Goal: Task Accomplishment & Management: Manage account settings

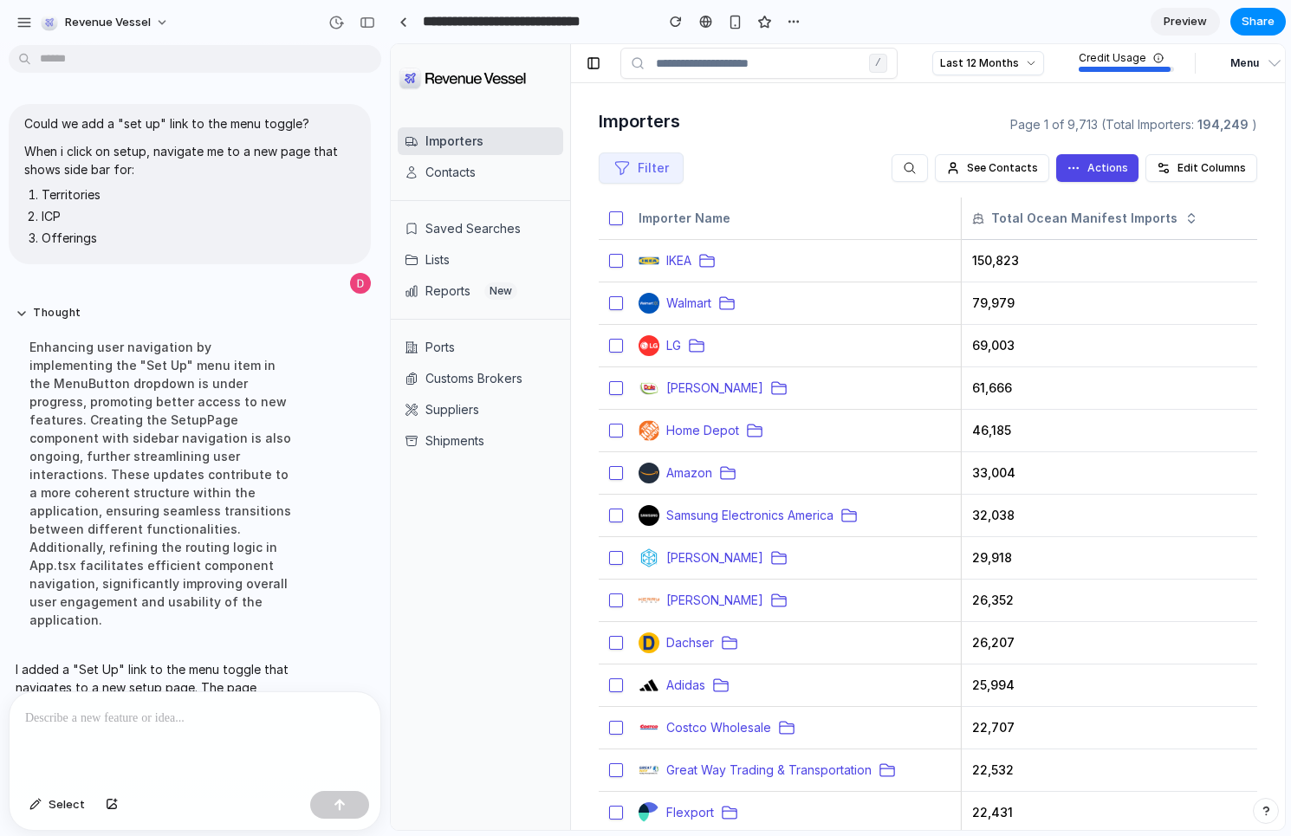
scroll to position [60, 0]
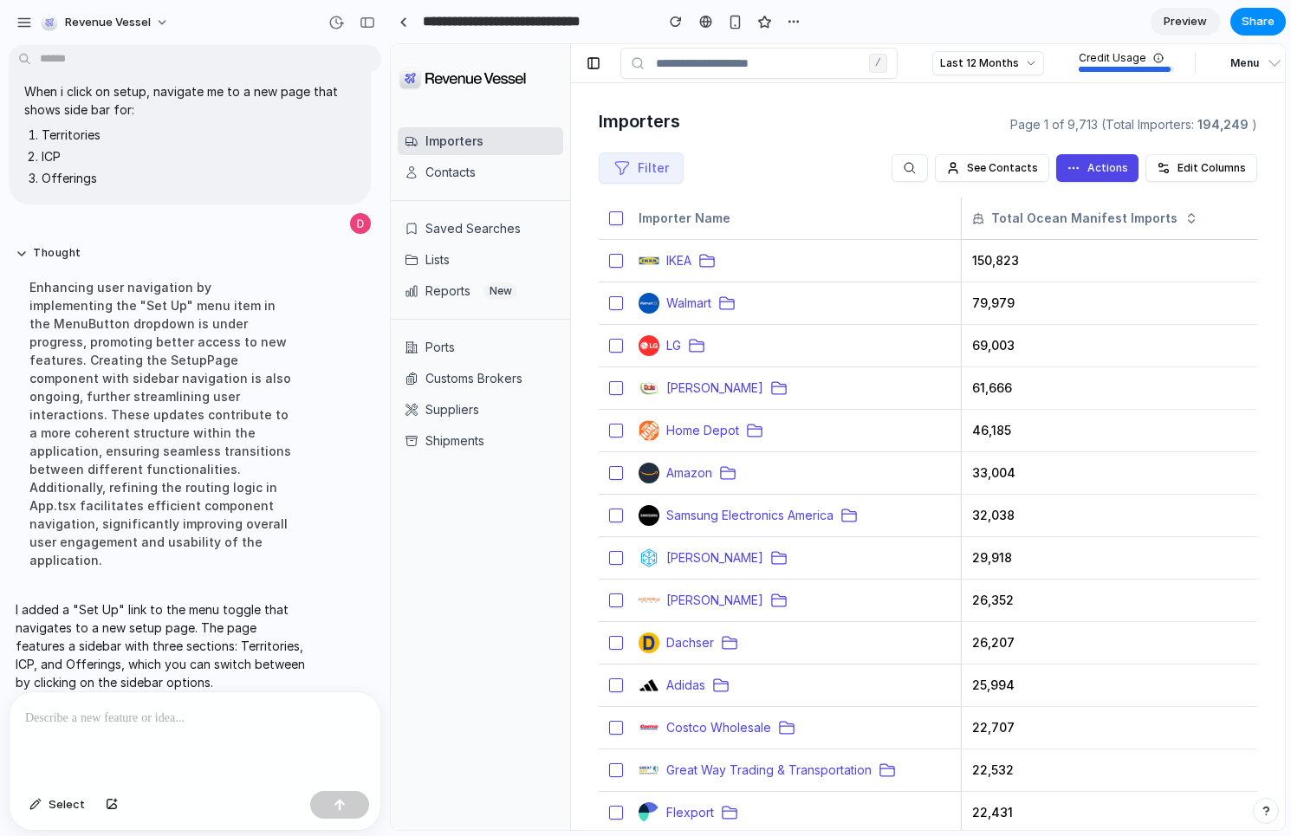
click at [1259, 49] on button "Menu" at bounding box center [1250, 63] width 77 height 31
click at [1153, 99] on button "Set Up" at bounding box center [1200, 99] width 166 height 31
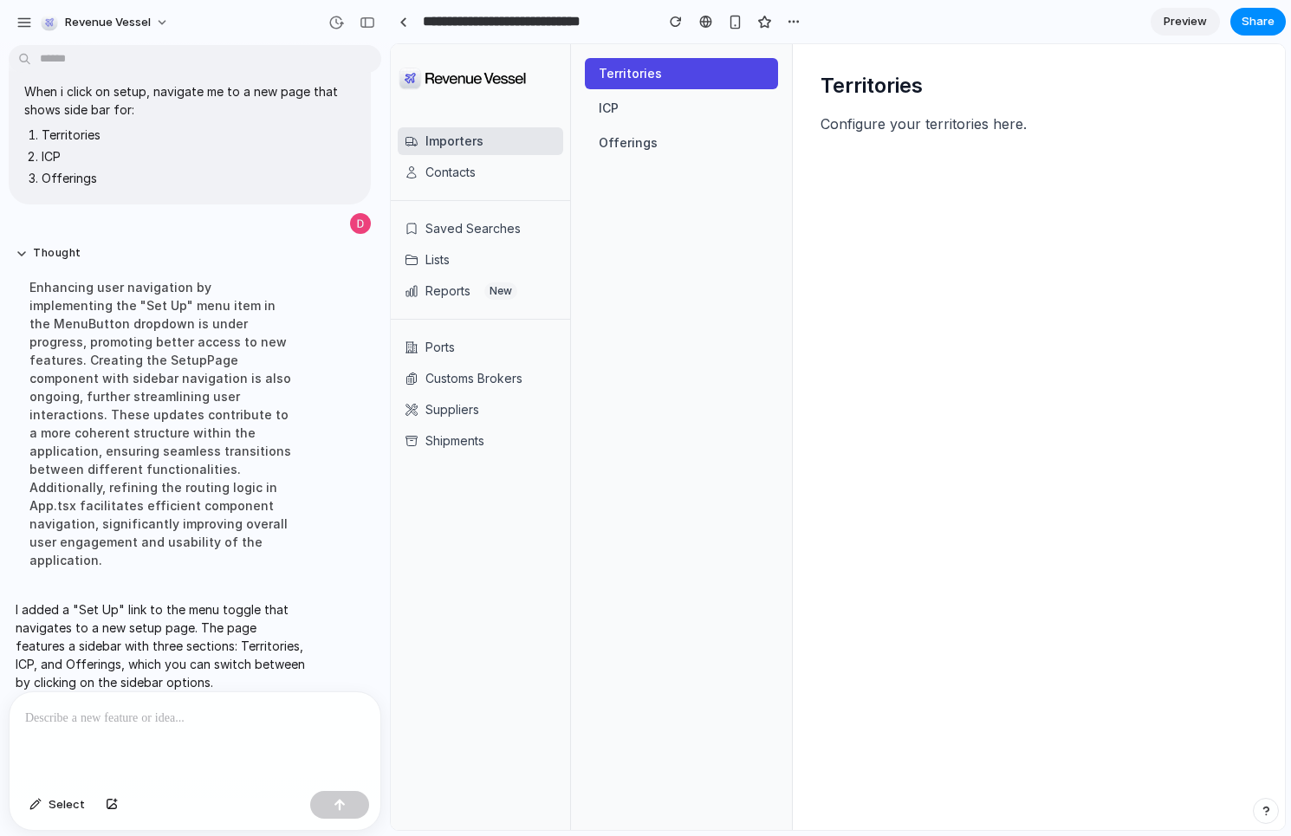
click at [911, 180] on div "Territories Configure your territories here." at bounding box center [1039, 437] width 492 height 786
click at [107, 753] on div at bounding box center [195, 738] width 371 height 92
click at [631, 115] on button "ICP" at bounding box center [681, 108] width 193 height 31
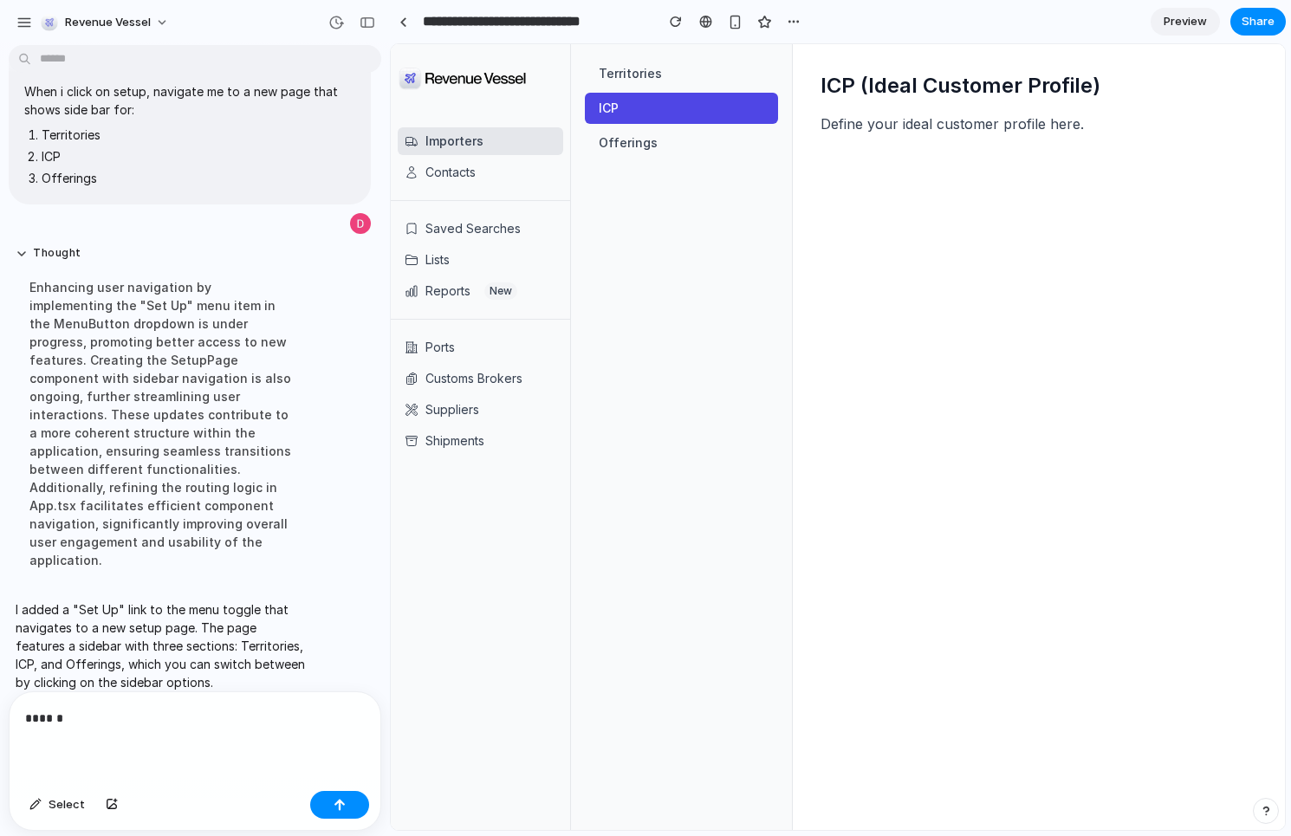
click at [681, 166] on nav "Territories ICP Offerings" at bounding box center [681, 108] width 221 height 128
click at [692, 147] on button "Offerings" at bounding box center [681, 142] width 193 height 31
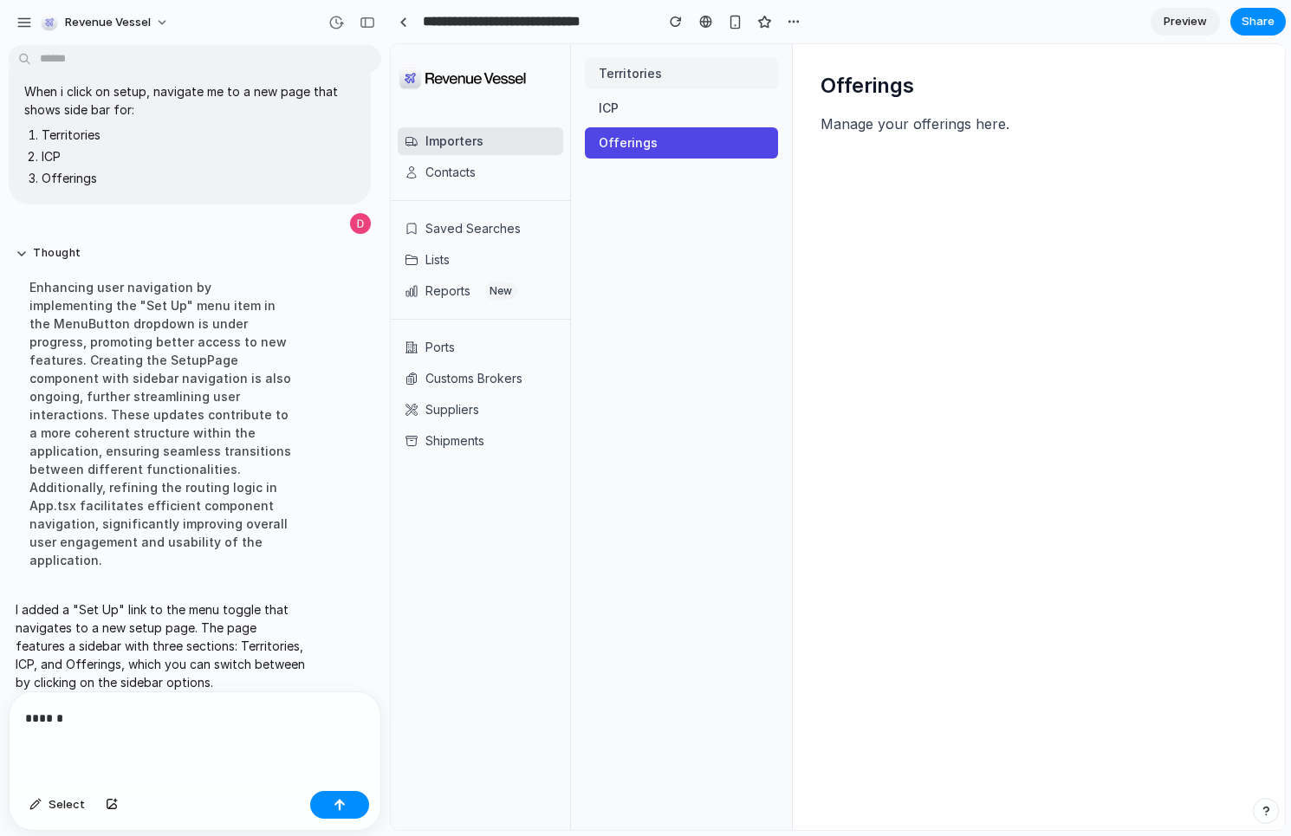
click at [699, 65] on button "Territories" at bounding box center [681, 73] width 193 height 31
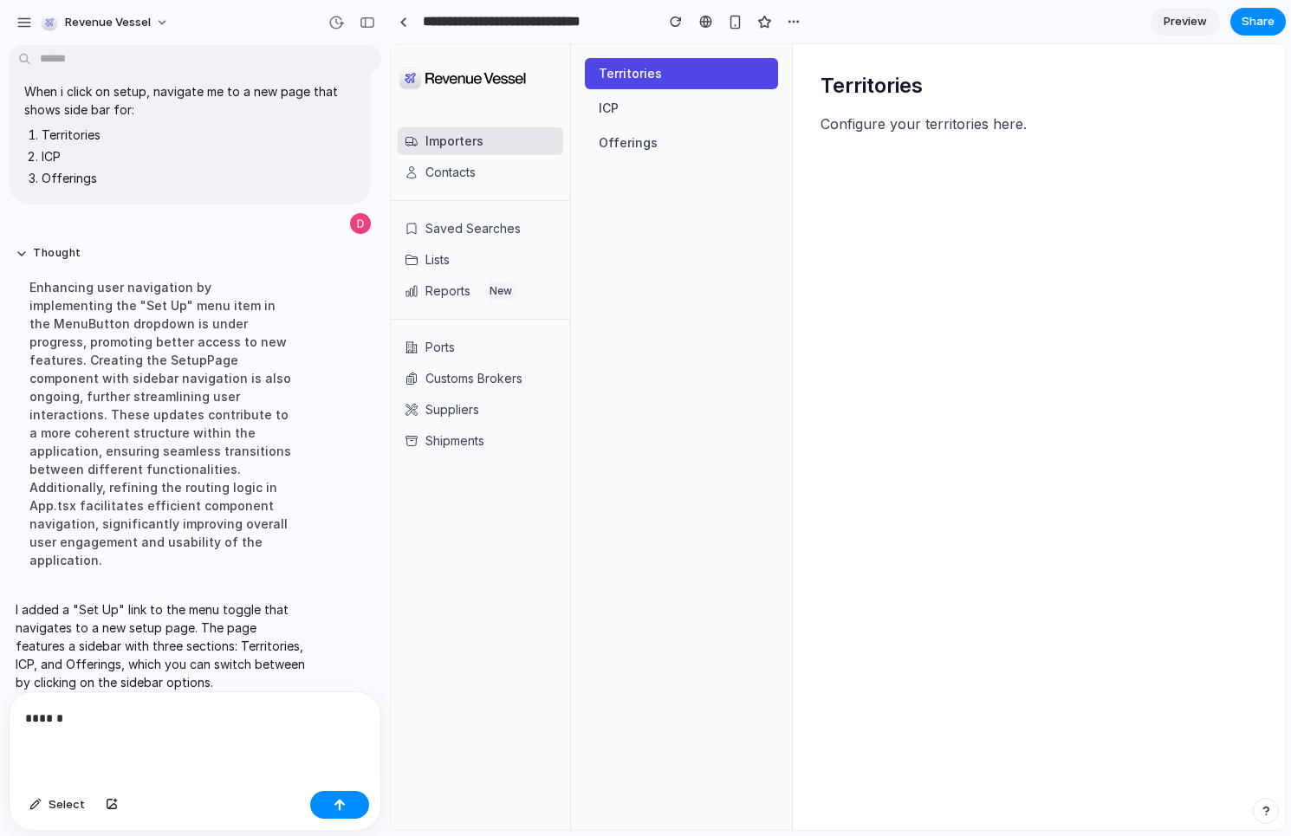
click at [152, 734] on div "******" at bounding box center [195, 738] width 371 height 92
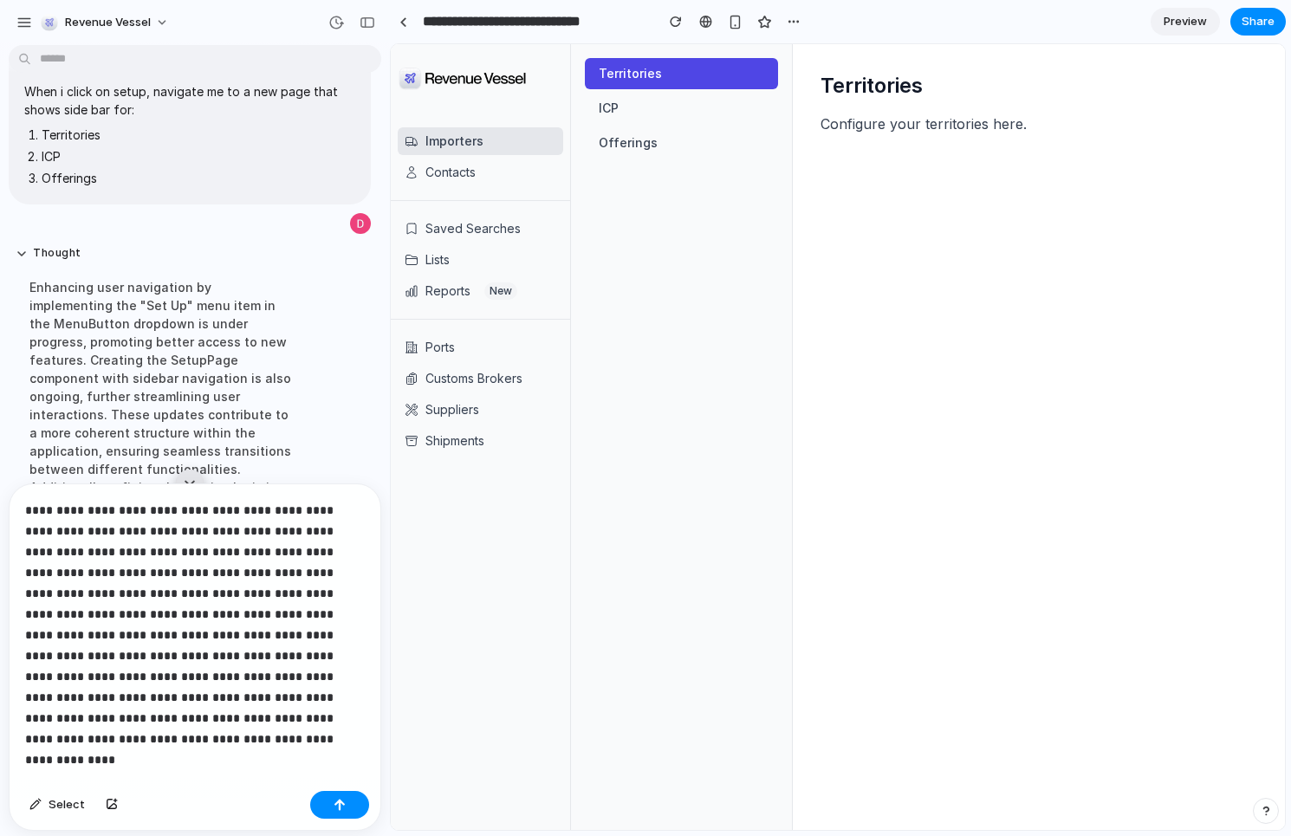
click at [179, 715] on p "**********" at bounding box center [195, 614] width 340 height 229
click at [199, 711] on p "**********" at bounding box center [195, 614] width 340 height 229
drag, startPoint x: 291, startPoint y: 725, endPoint x: 69, endPoint y: 723, distance: 221.9
click at [69, 723] on p "**********" at bounding box center [195, 614] width 340 height 229
drag, startPoint x: 365, startPoint y: 802, endPoint x: 329, endPoint y: 721, distance: 88.1
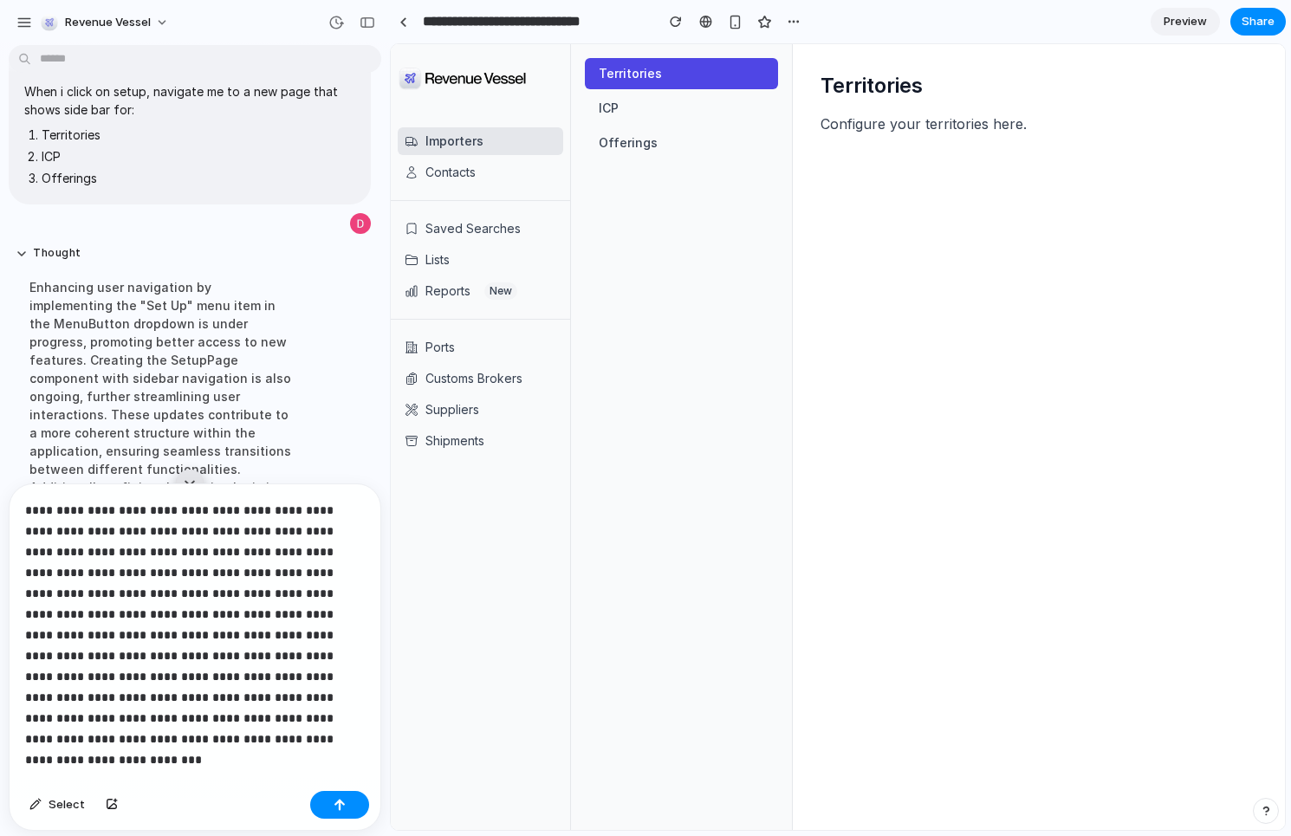
click at [328, 724] on div "**********" at bounding box center [195, 657] width 371 height 346
click at [327, 724] on p "**********" at bounding box center [195, 614] width 340 height 229
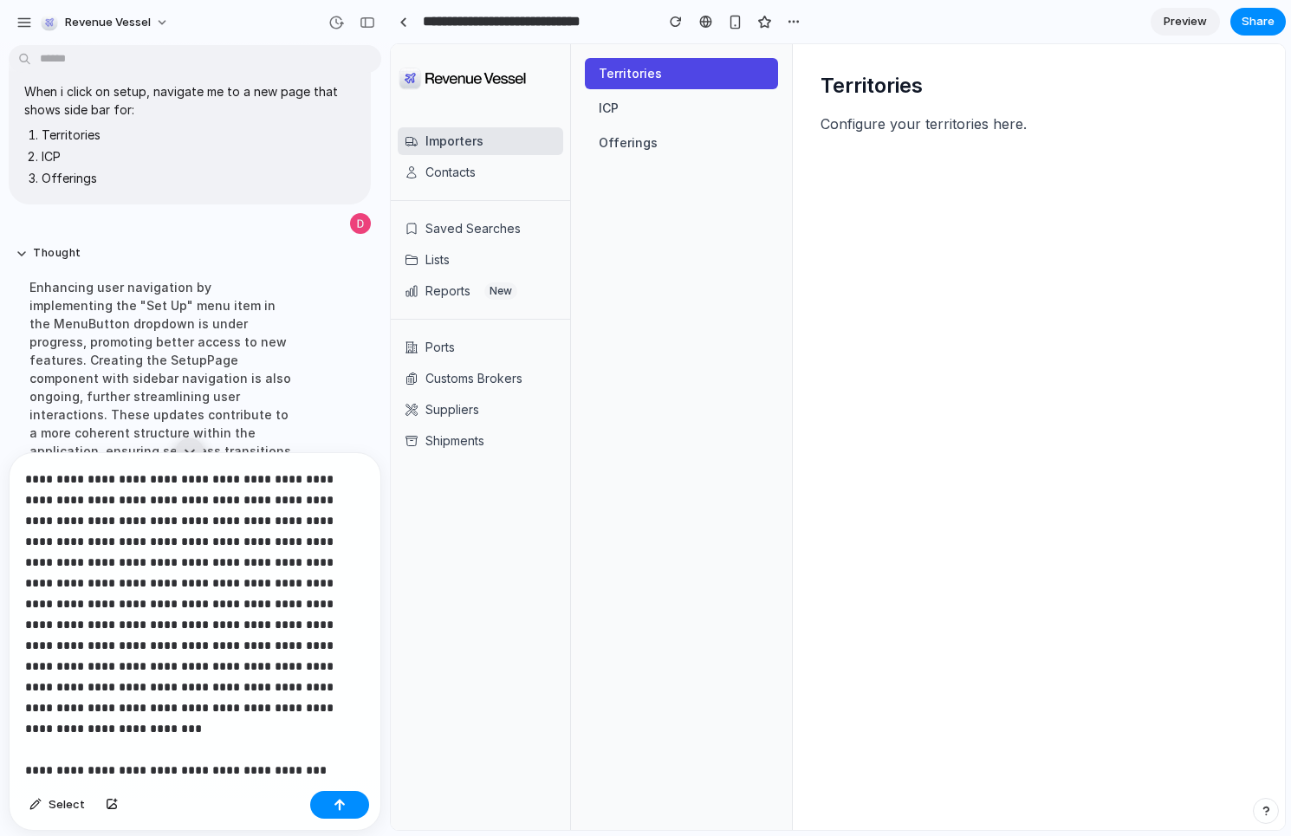
click at [348, 687] on p "**********" at bounding box center [195, 604] width 340 height 270
click at [344, 796] on button "button" at bounding box center [339, 805] width 59 height 28
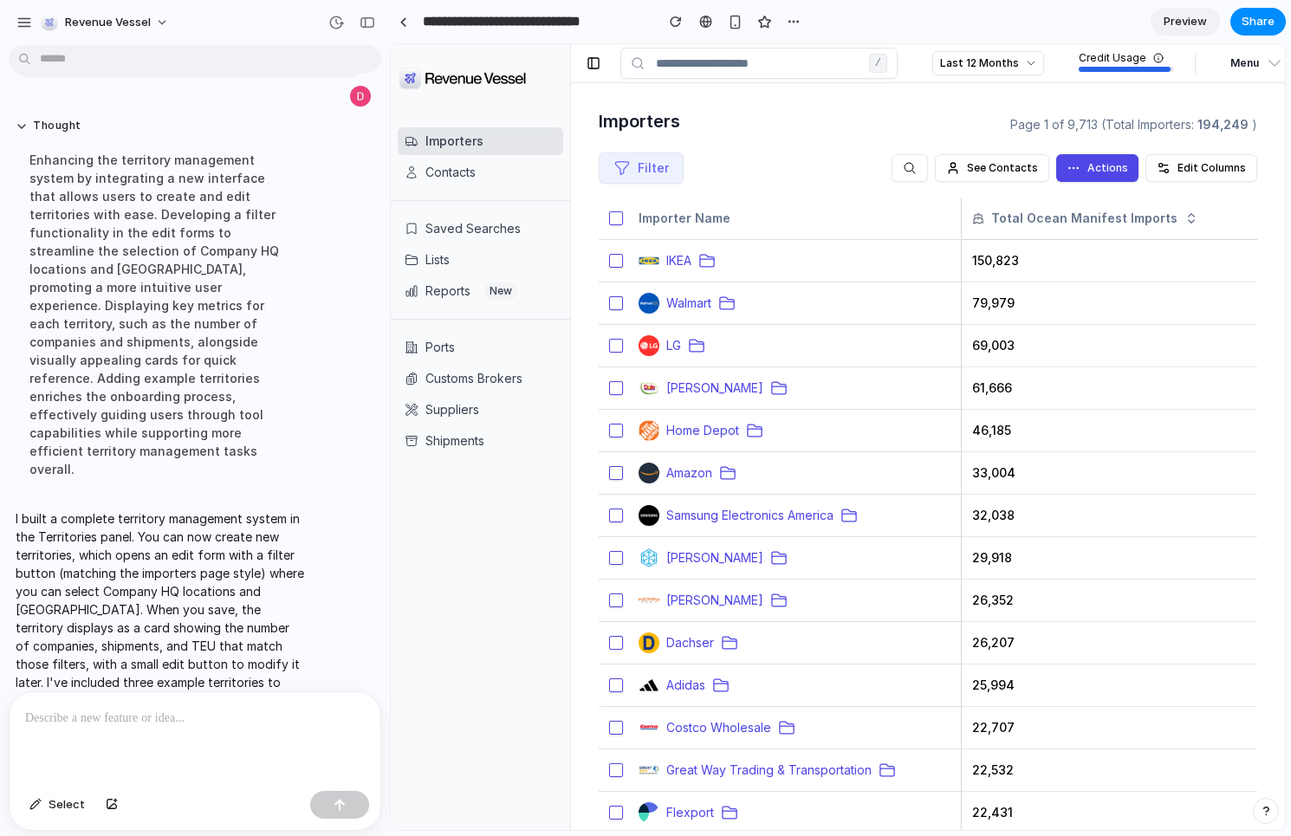
scroll to position [0, 0]
click at [1231, 63] on span "Menu" at bounding box center [1245, 63] width 29 height 21
click at [1199, 100] on button "Set Up" at bounding box center [1200, 99] width 166 height 31
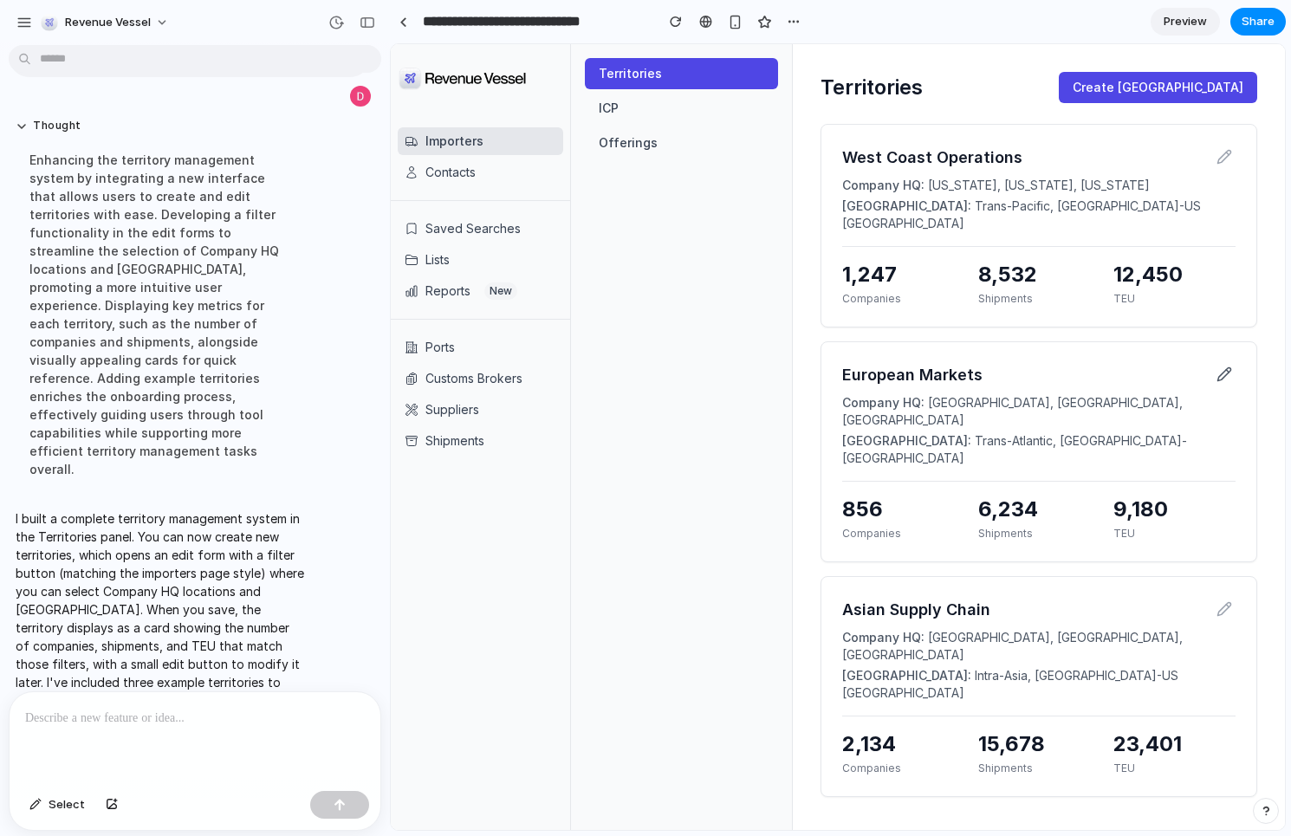
click at [1223, 367] on icon at bounding box center [1224, 373] width 13 height 13
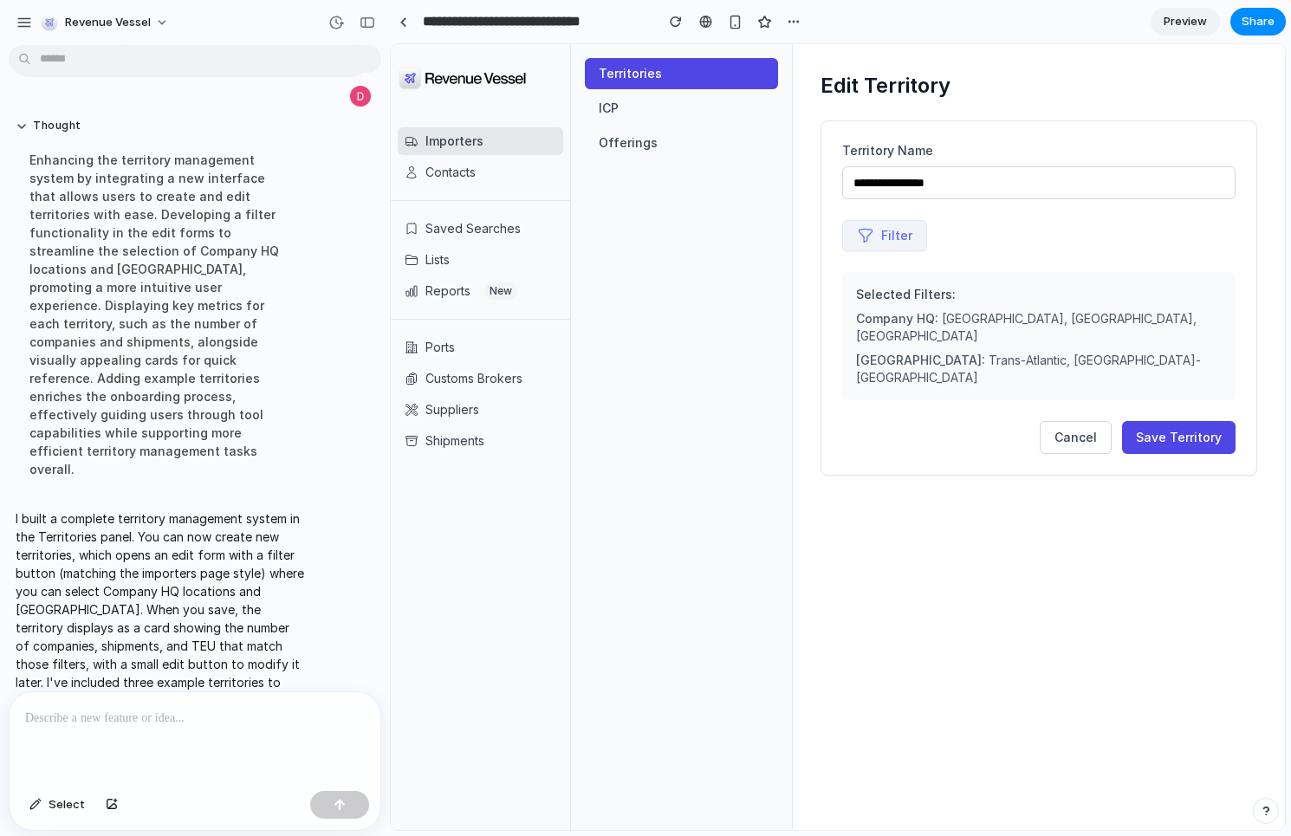
click at [893, 233] on button "Filter" at bounding box center [884, 235] width 85 height 31
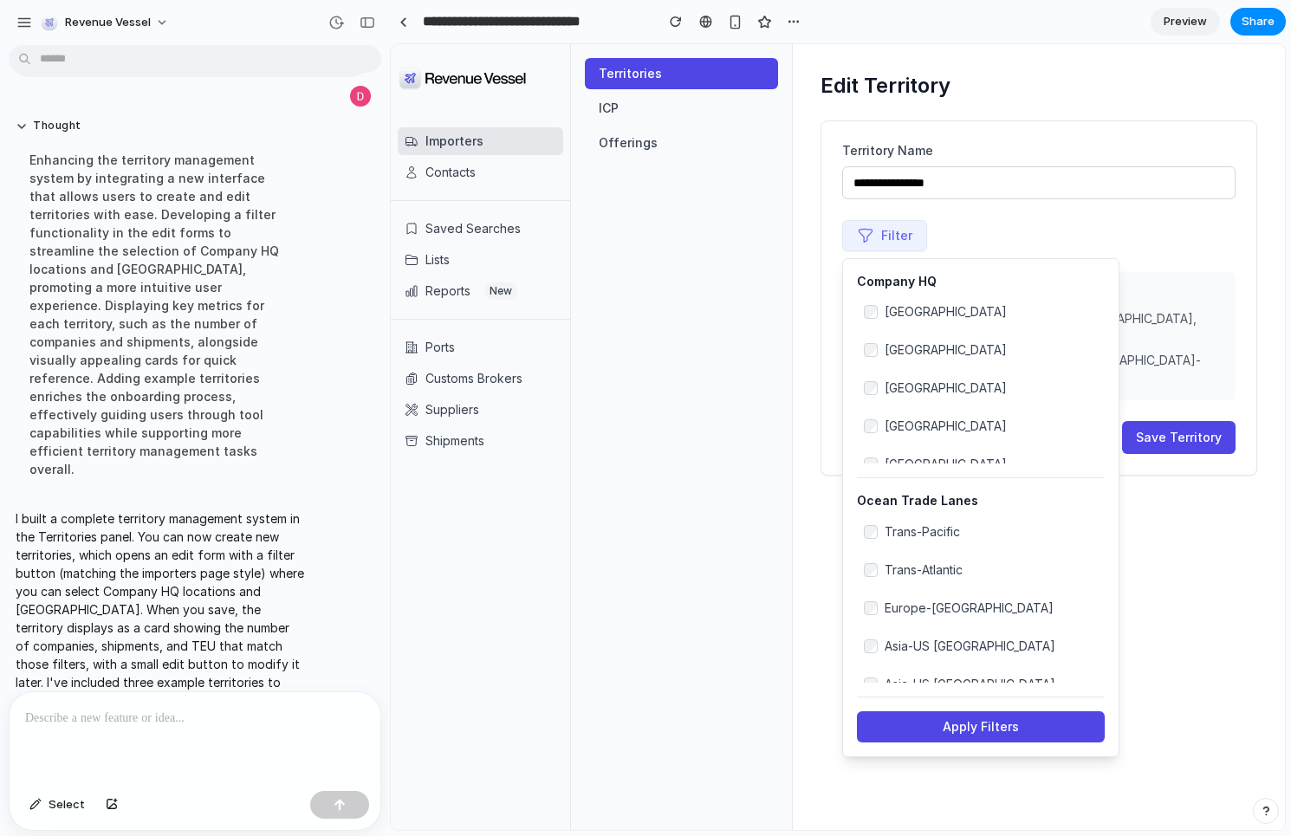
scroll to position [322, 0]
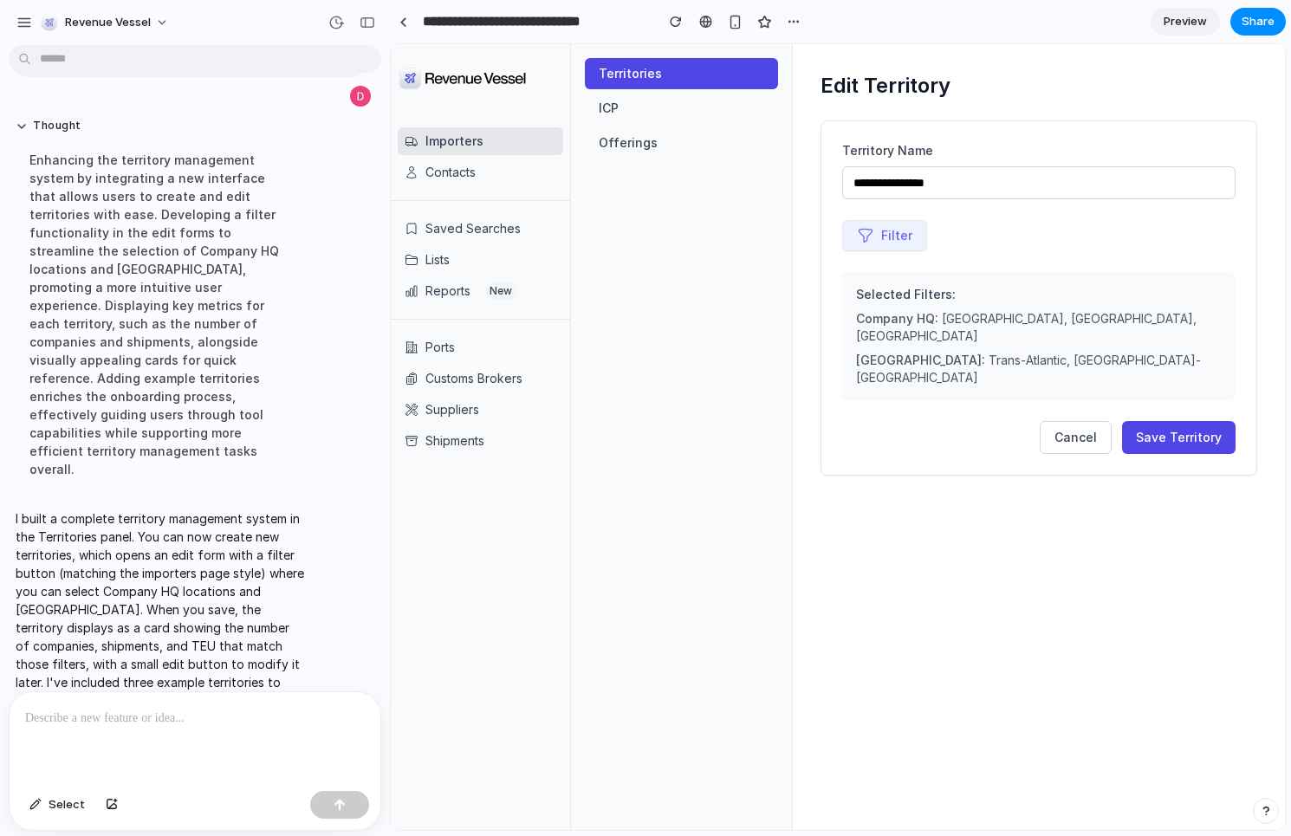
click at [1179, 584] on div "**********" at bounding box center [1039, 437] width 492 height 786
click at [1189, 421] on button "Save Territory" at bounding box center [1179, 437] width 114 height 33
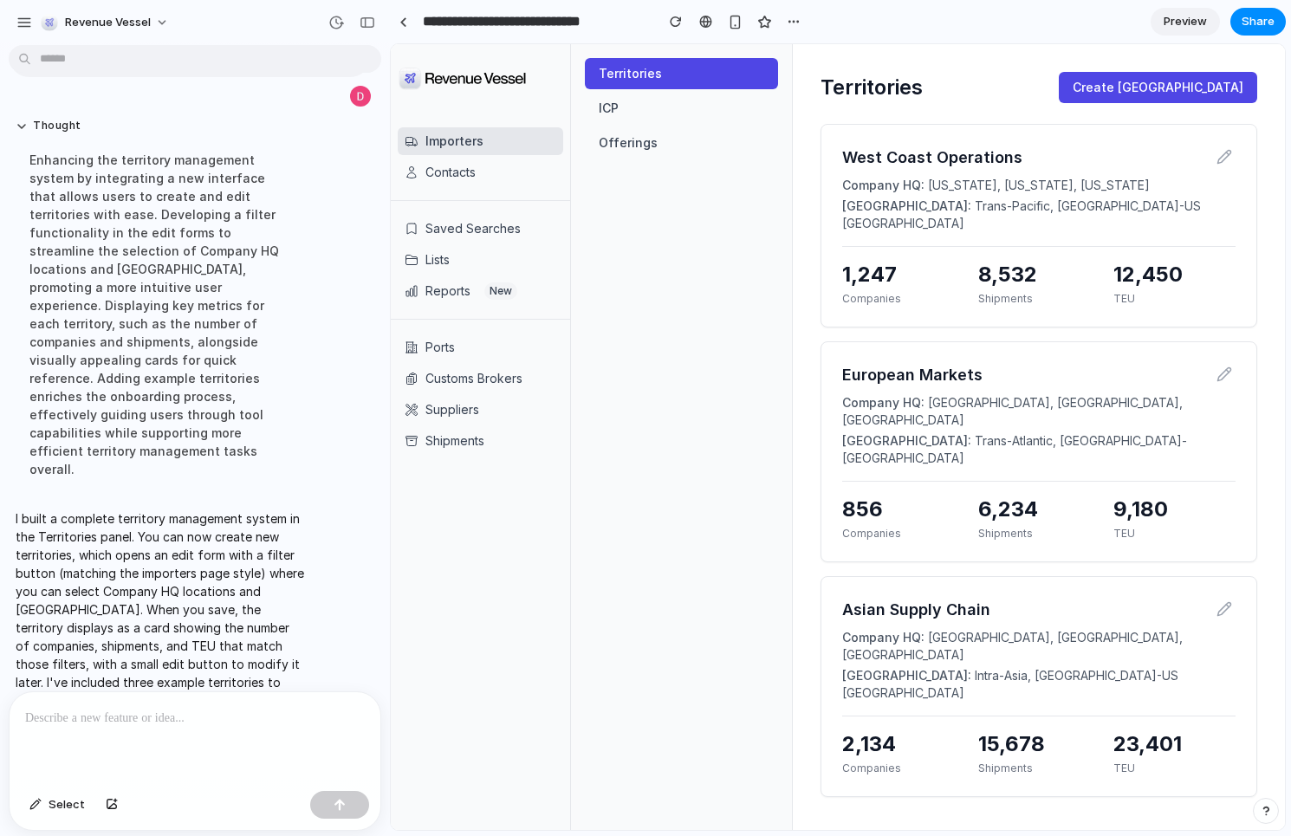
click at [146, 725] on p at bounding box center [195, 718] width 340 height 21
click at [147, 719] on p at bounding box center [195, 718] width 340 height 21
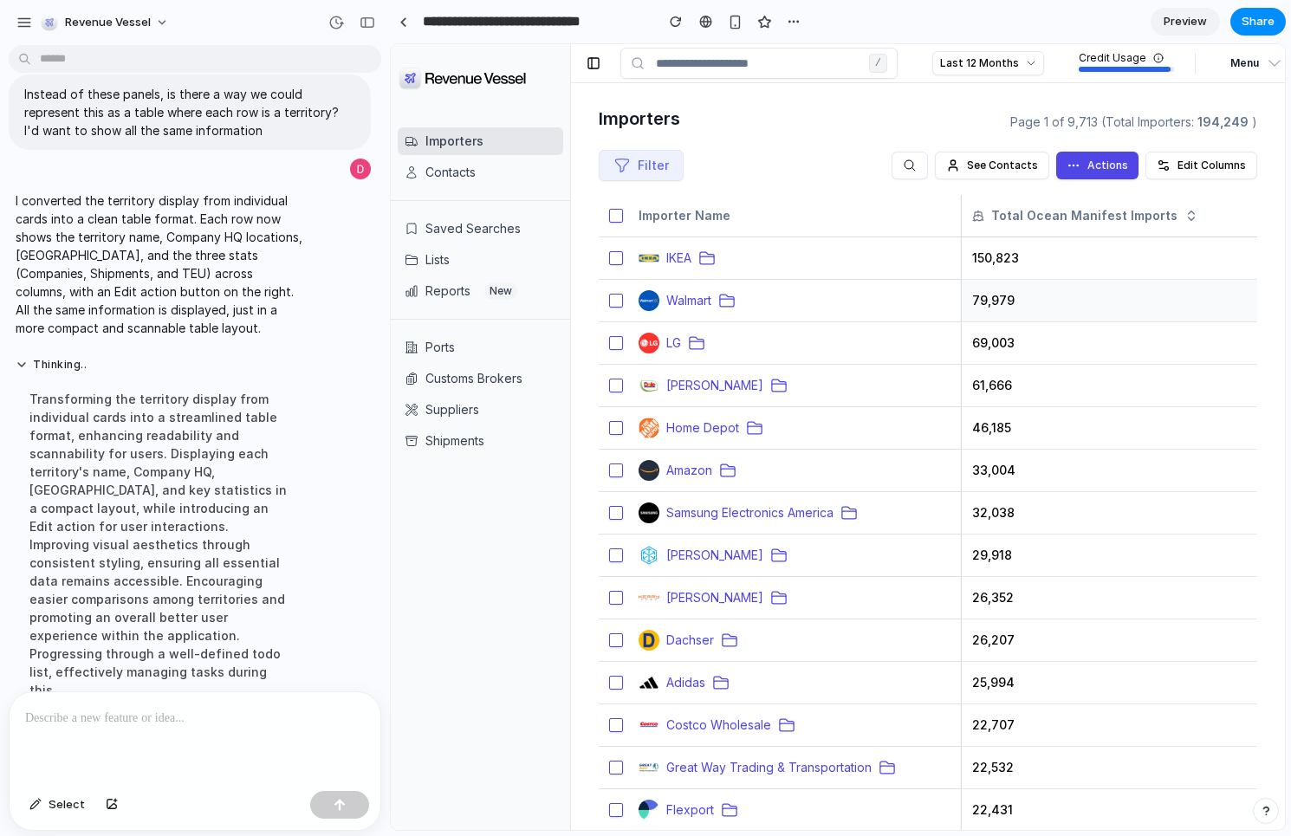
scroll to position [0, 0]
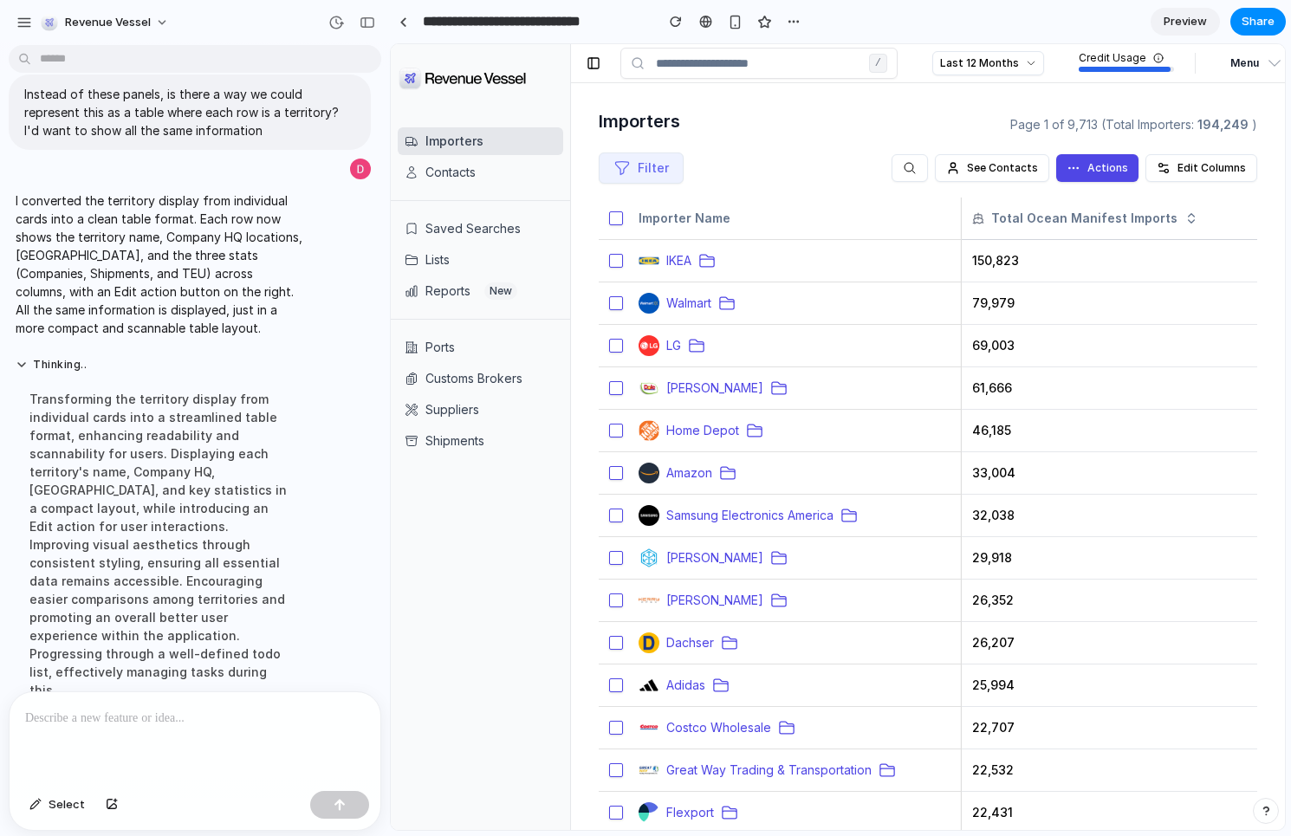
click at [1238, 66] on span "Menu" at bounding box center [1245, 63] width 29 height 21
click at [1178, 104] on button "Set Up" at bounding box center [1200, 99] width 166 height 31
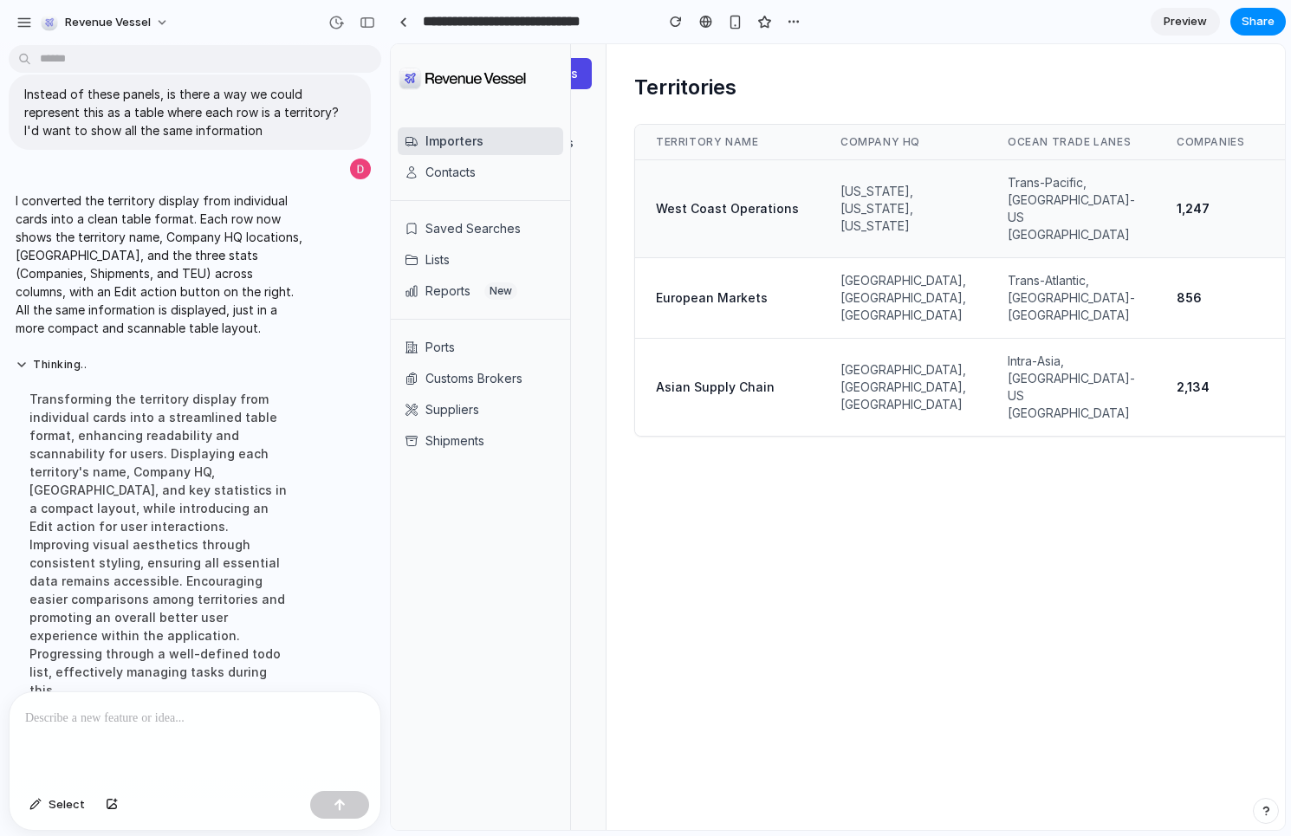
scroll to position [0, 224]
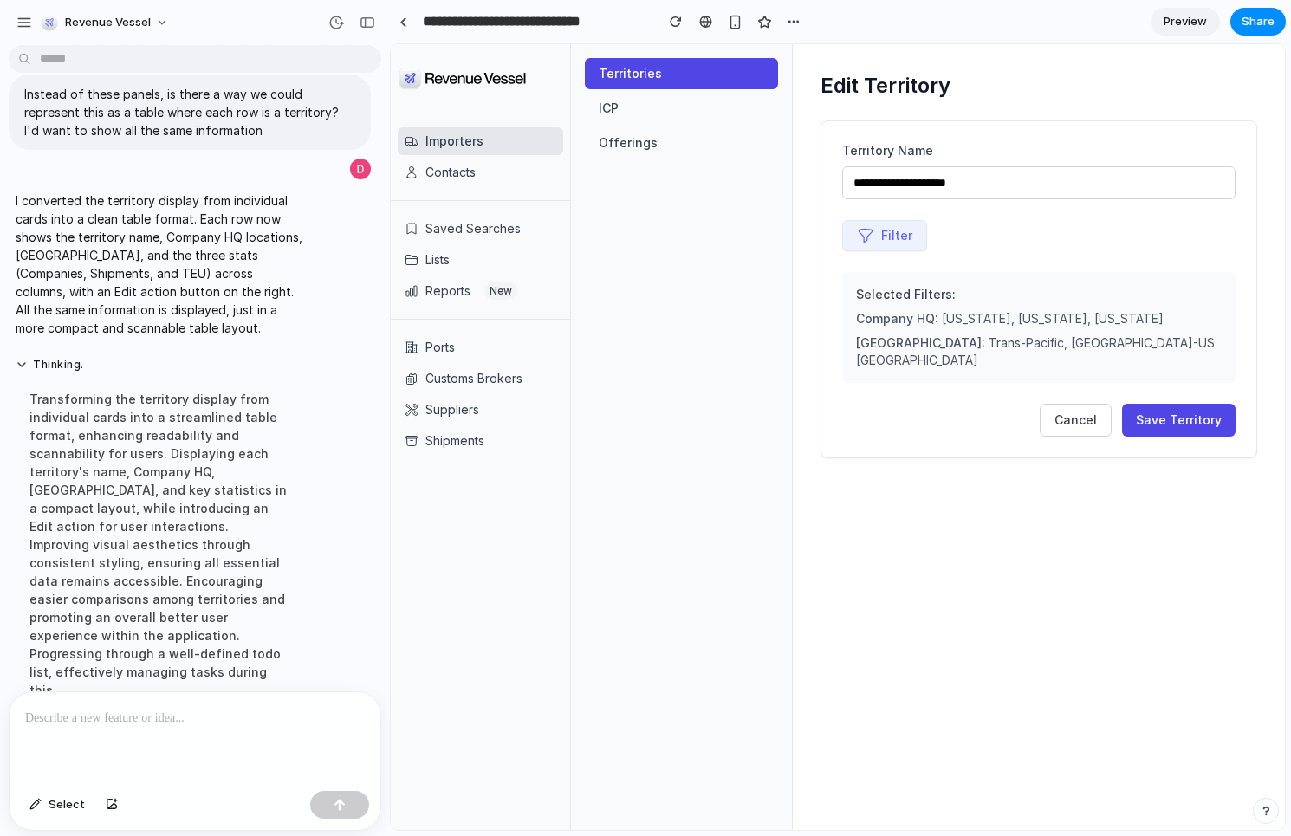
scroll to position [0, 0]
click at [891, 247] on button "Filter" at bounding box center [884, 235] width 85 height 31
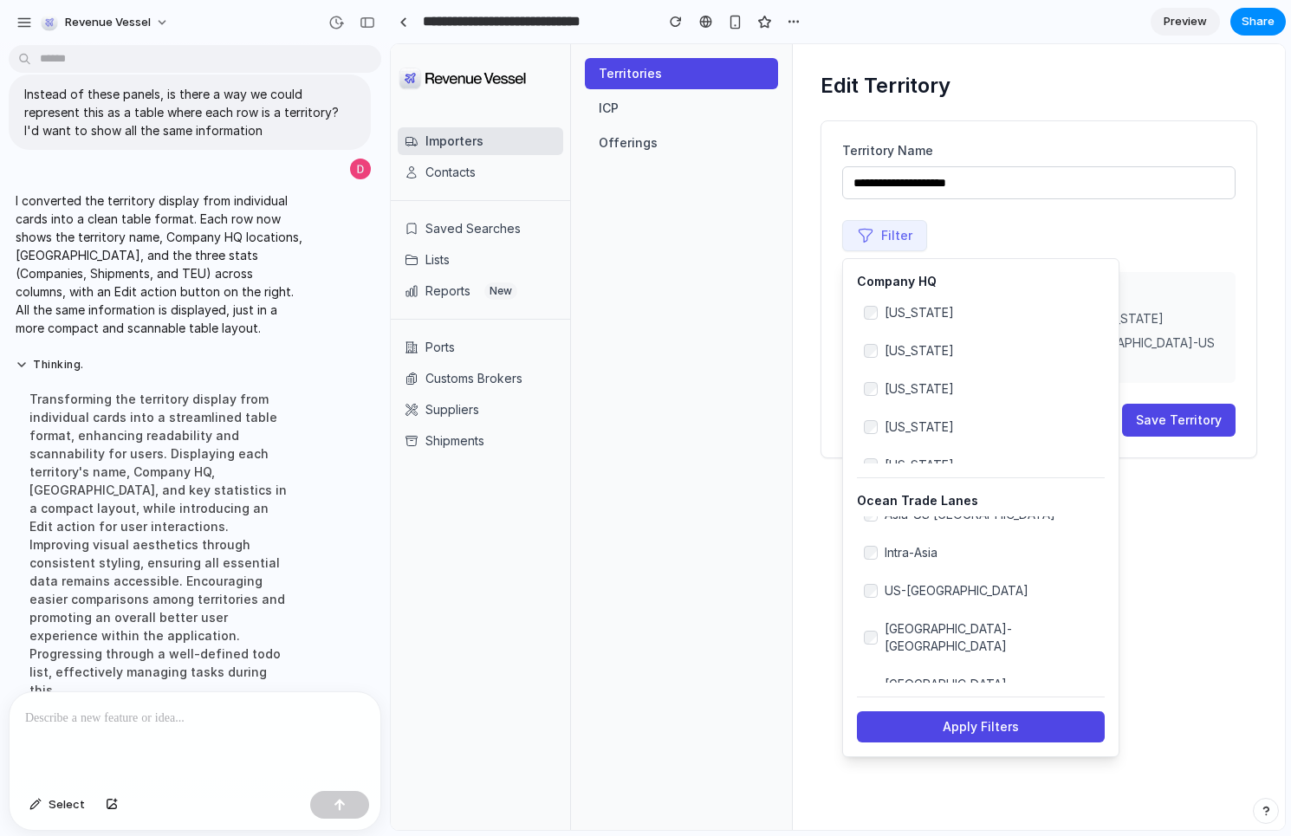
click at [1279, 561] on div "**********" at bounding box center [1039, 437] width 492 height 786
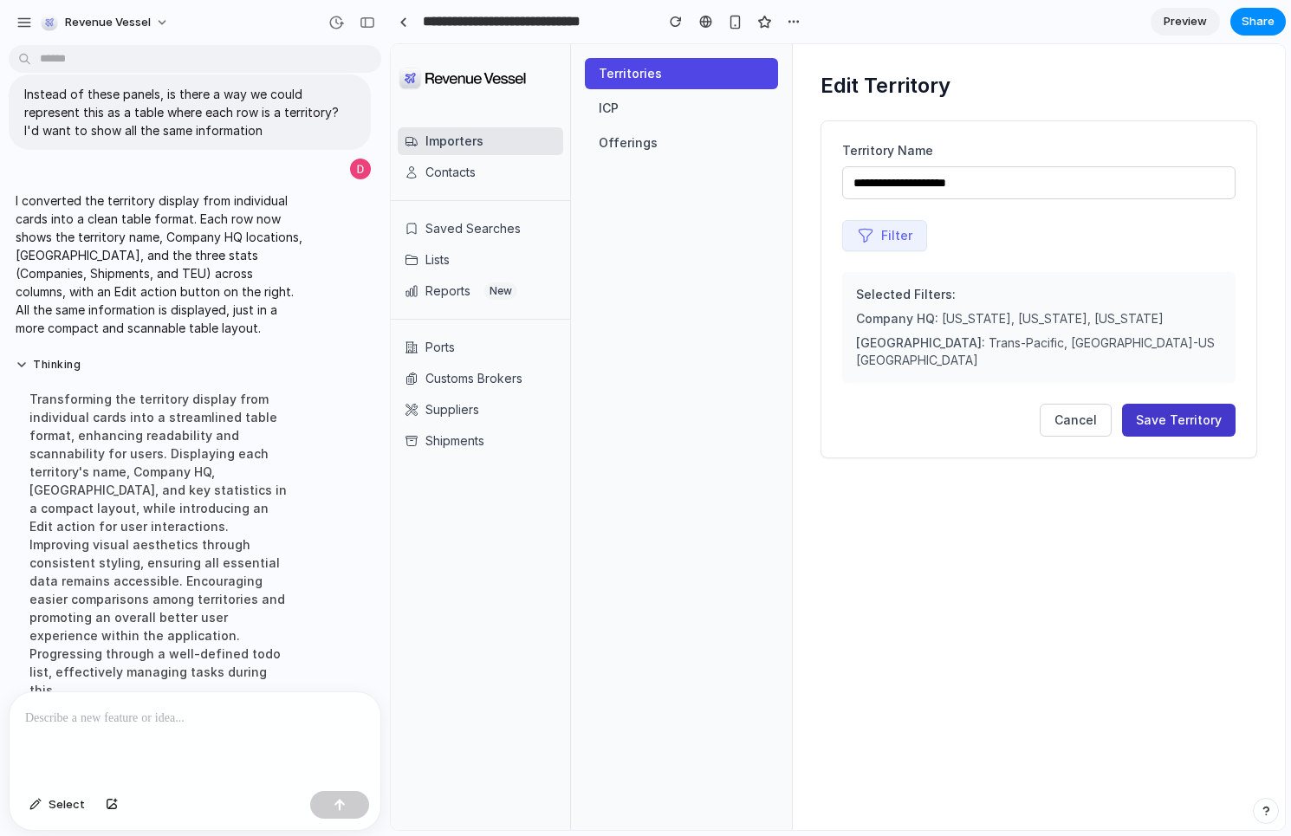
click at [1172, 406] on button "Save Territory" at bounding box center [1179, 420] width 114 height 33
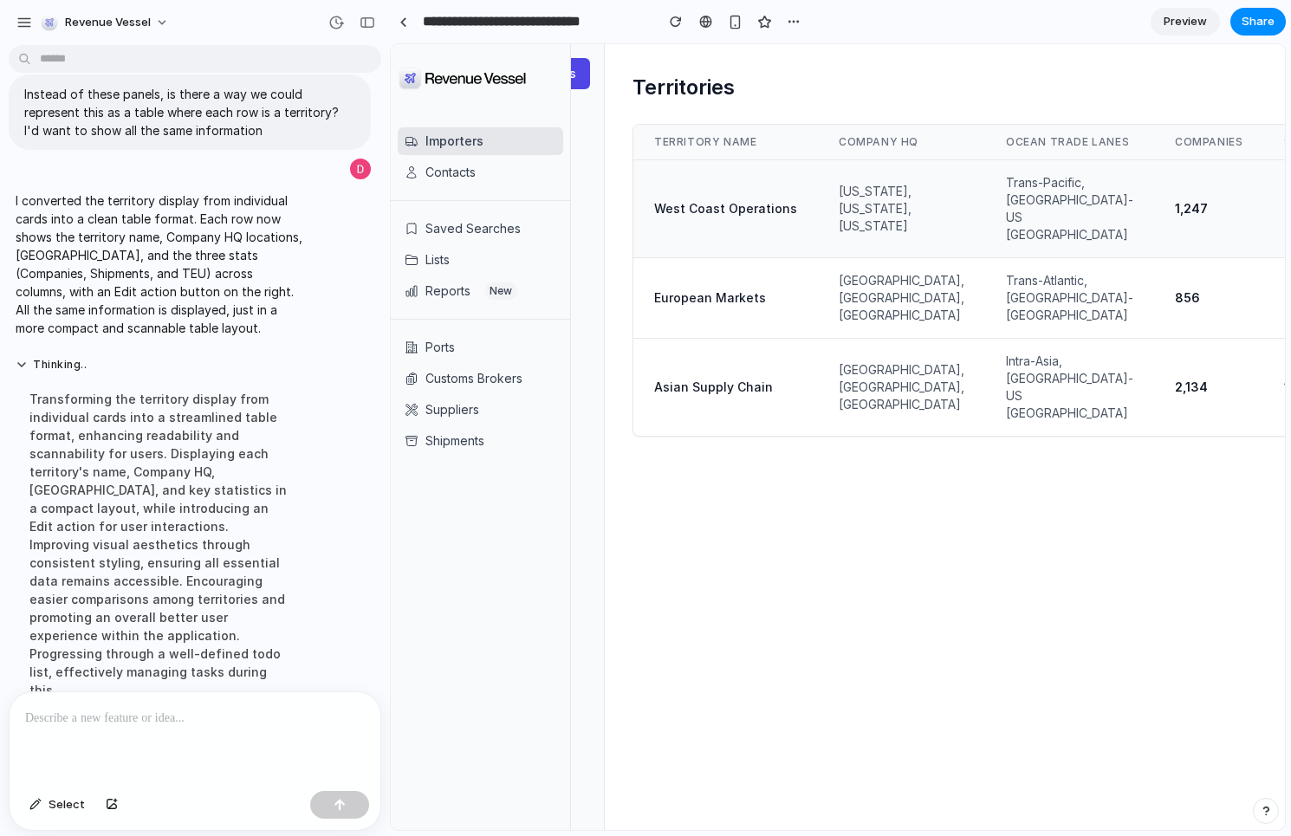
scroll to position [0, 224]
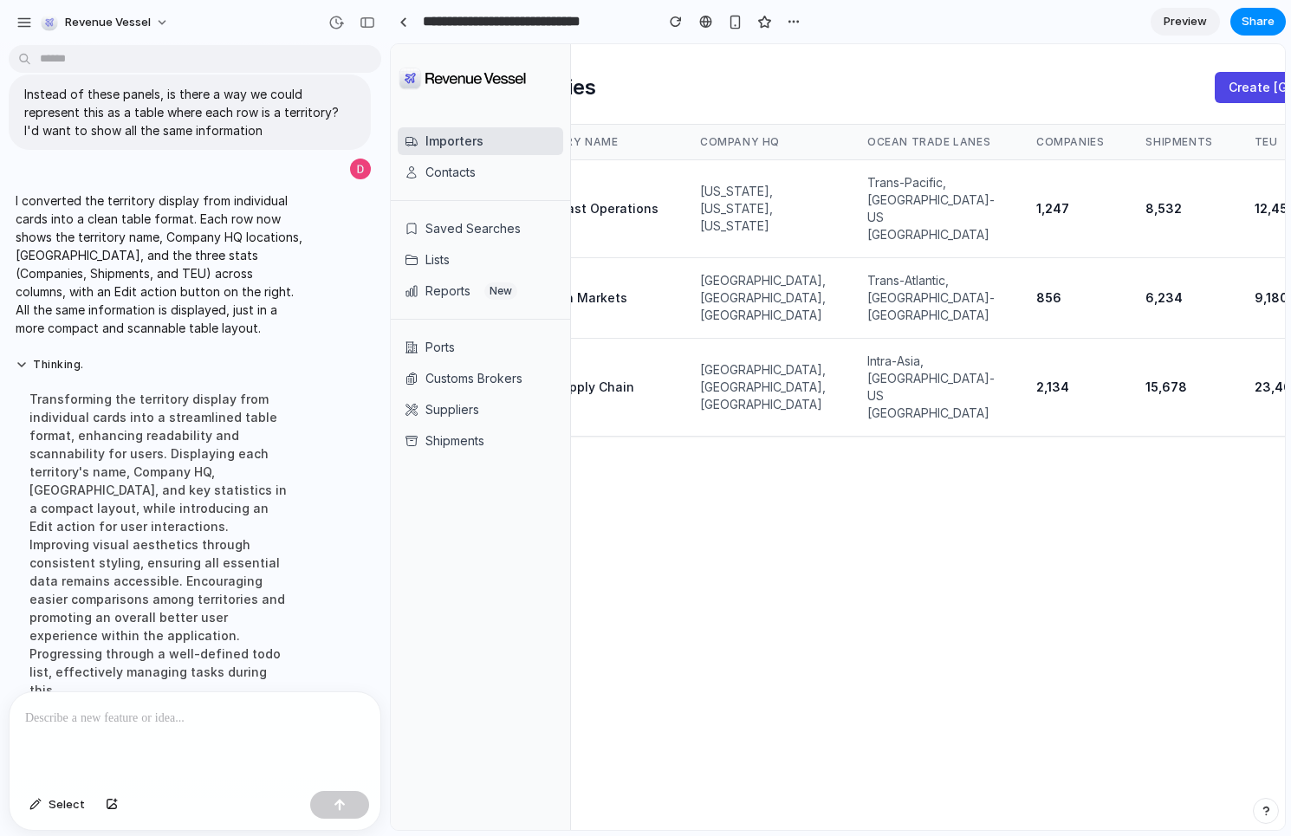
click at [185, 439] on div "Transforming the territory display from individual cards into a streamlined tab…" at bounding box center [160, 545] width 289 height 330
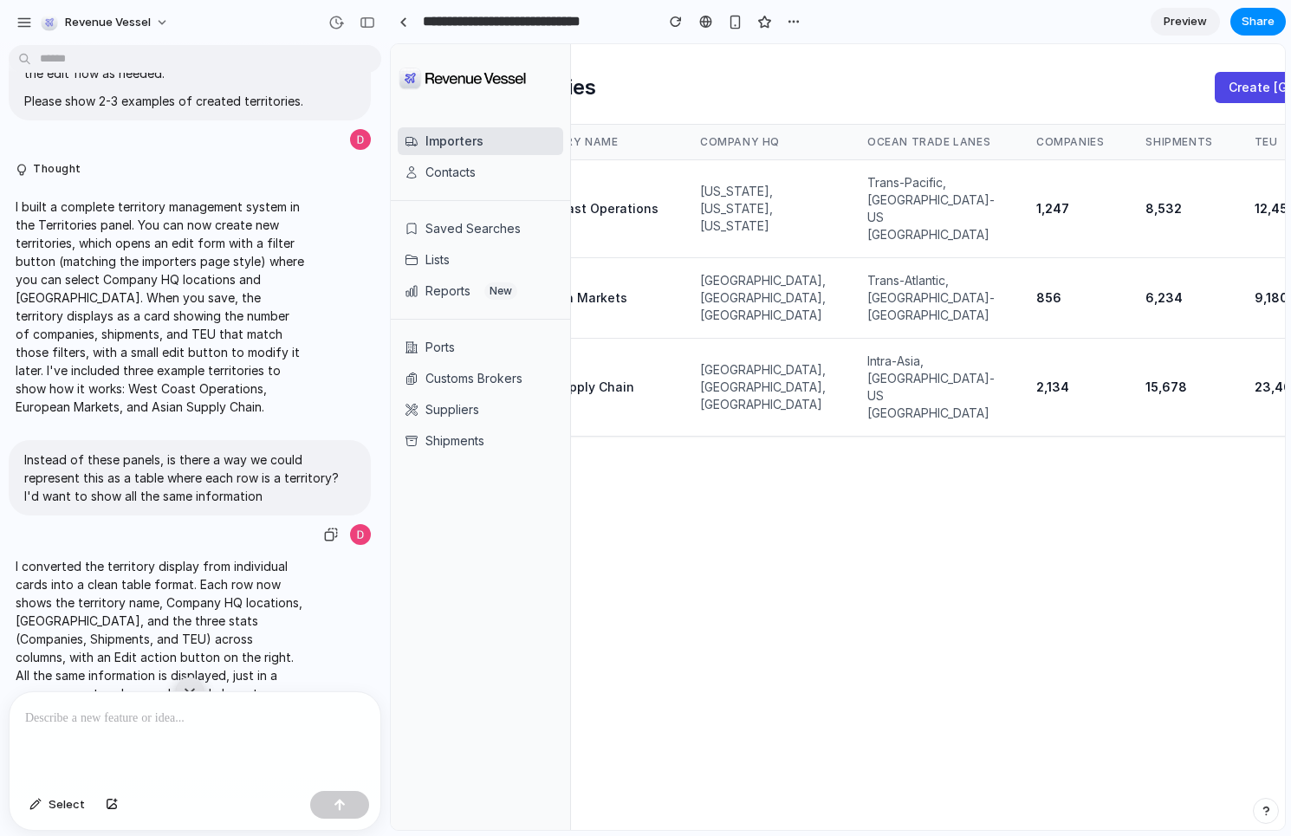
click at [200, 479] on p "Instead of these panels, is there a way we could represent this as a table wher…" at bounding box center [189, 478] width 331 height 55
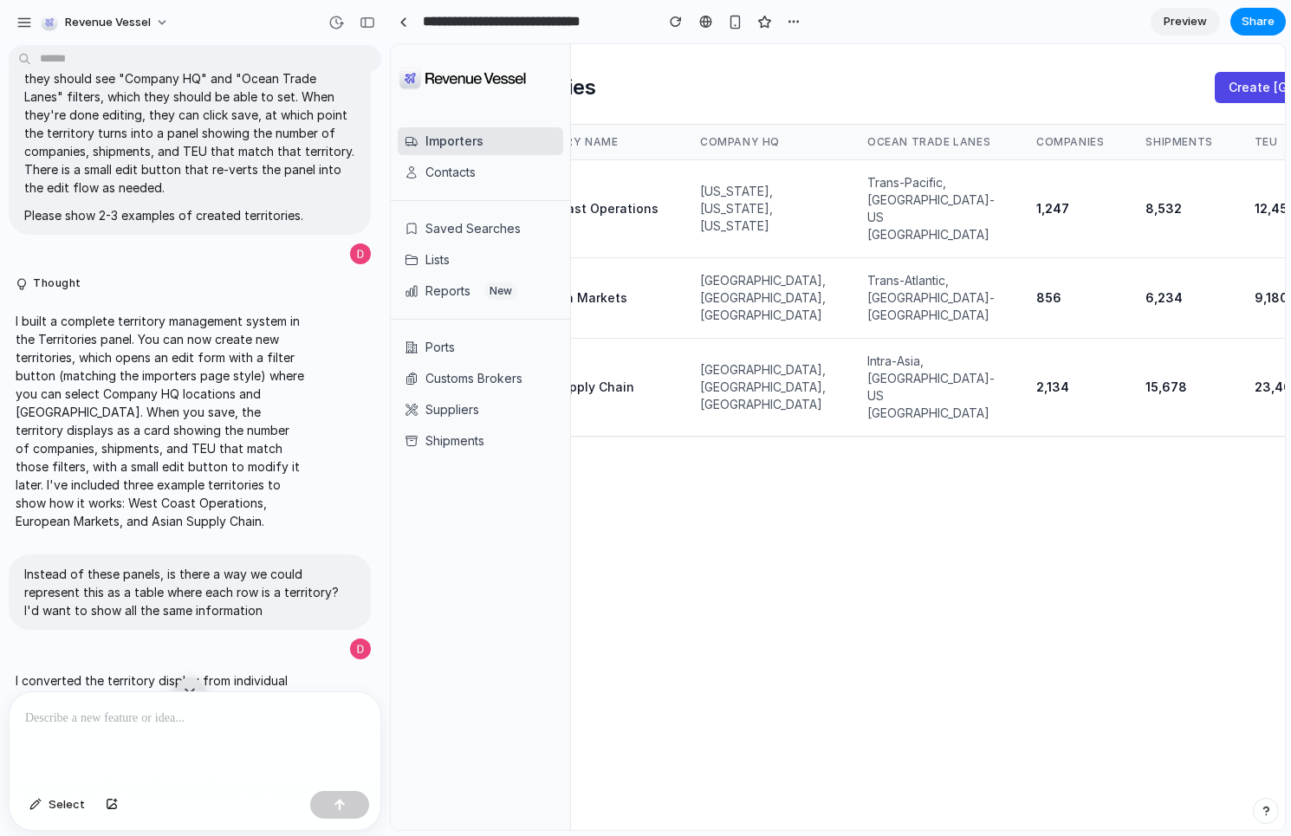
scroll to position [372, 0]
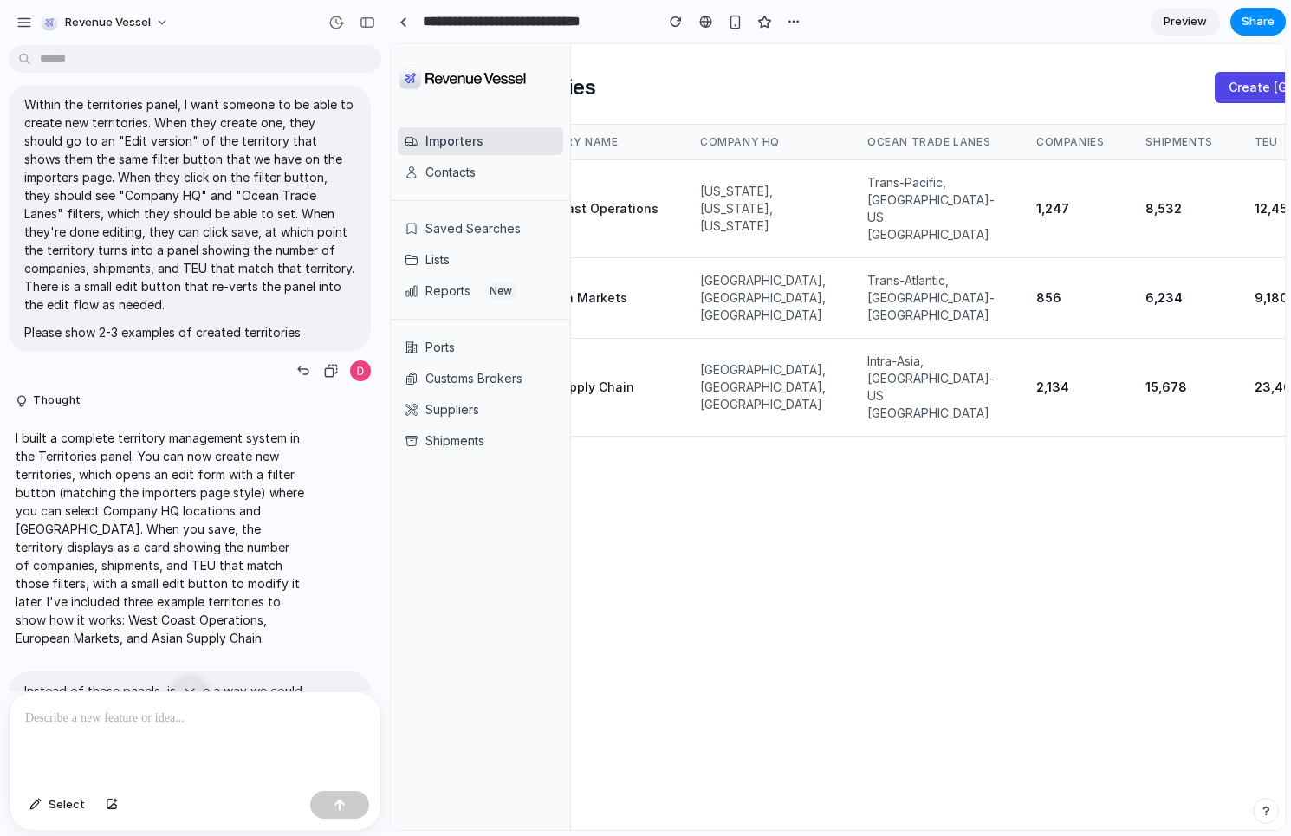
click at [140, 335] on p "Please show 2-3 examples of created territories." at bounding box center [189, 332] width 331 height 18
click at [301, 372] on div "button" at bounding box center [303, 371] width 14 height 14
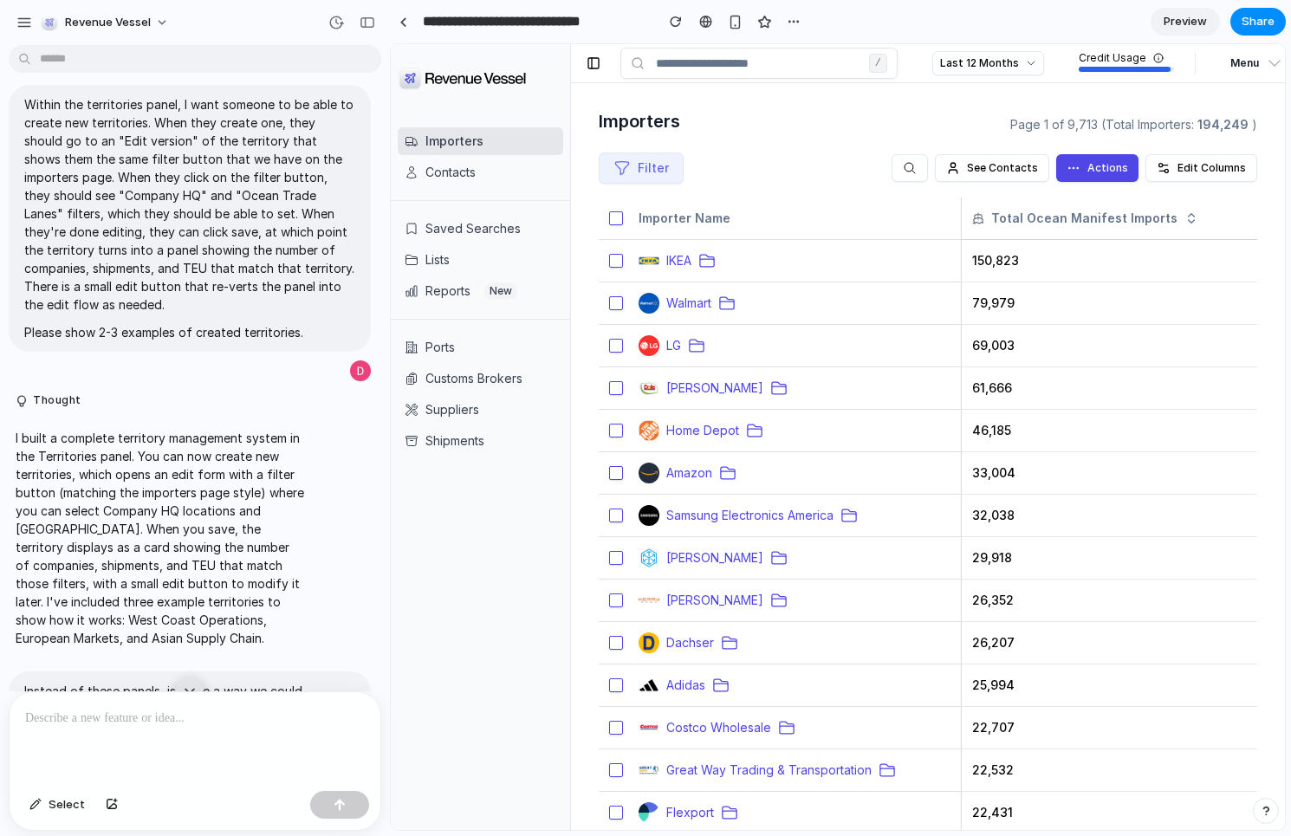
scroll to position [0, 0]
click at [1264, 75] on button "Menu" at bounding box center [1250, 63] width 77 height 31
click at [1192, 97] on button "Set Up" at bounding box center [1200, 99] width 166 height 31
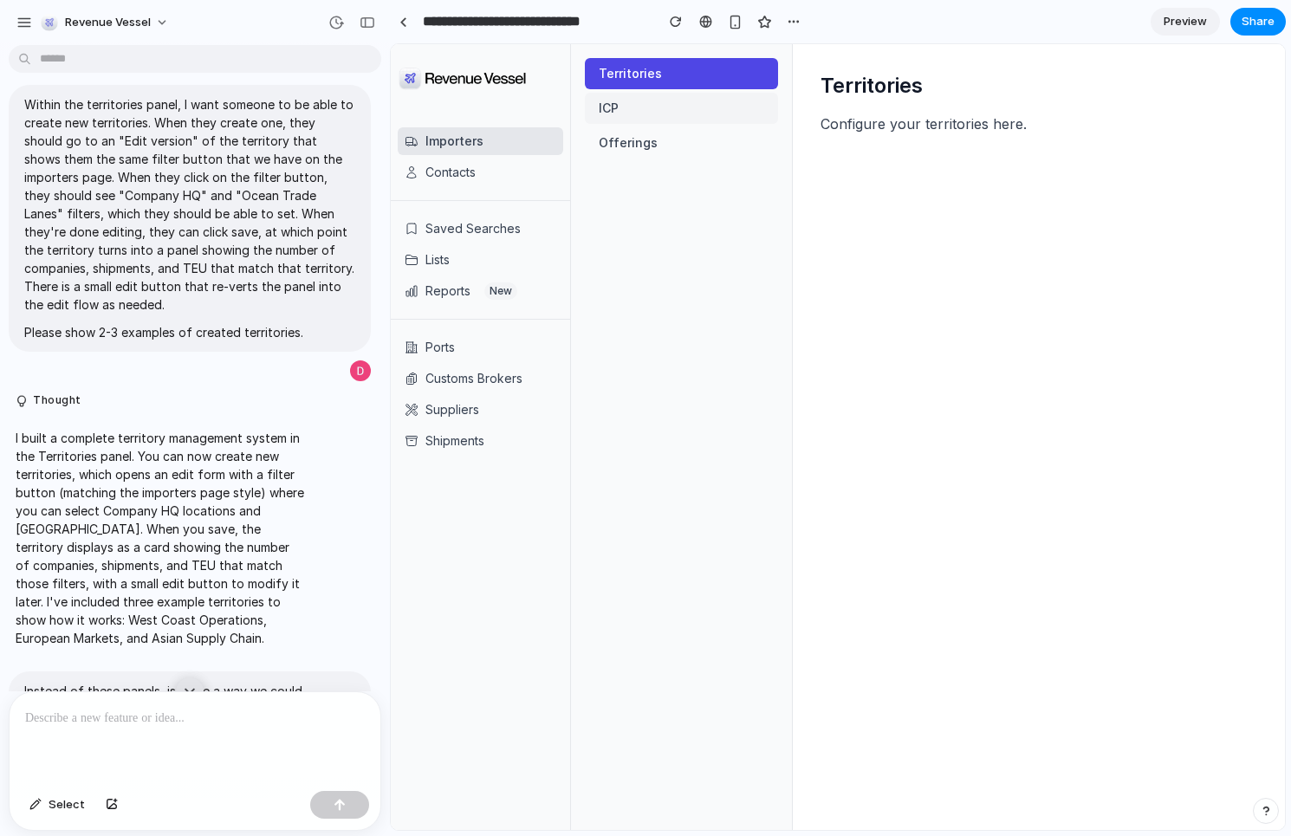
click at [609, 120] on button "ICP" at bounding box center [681, 108] width 193 height 31
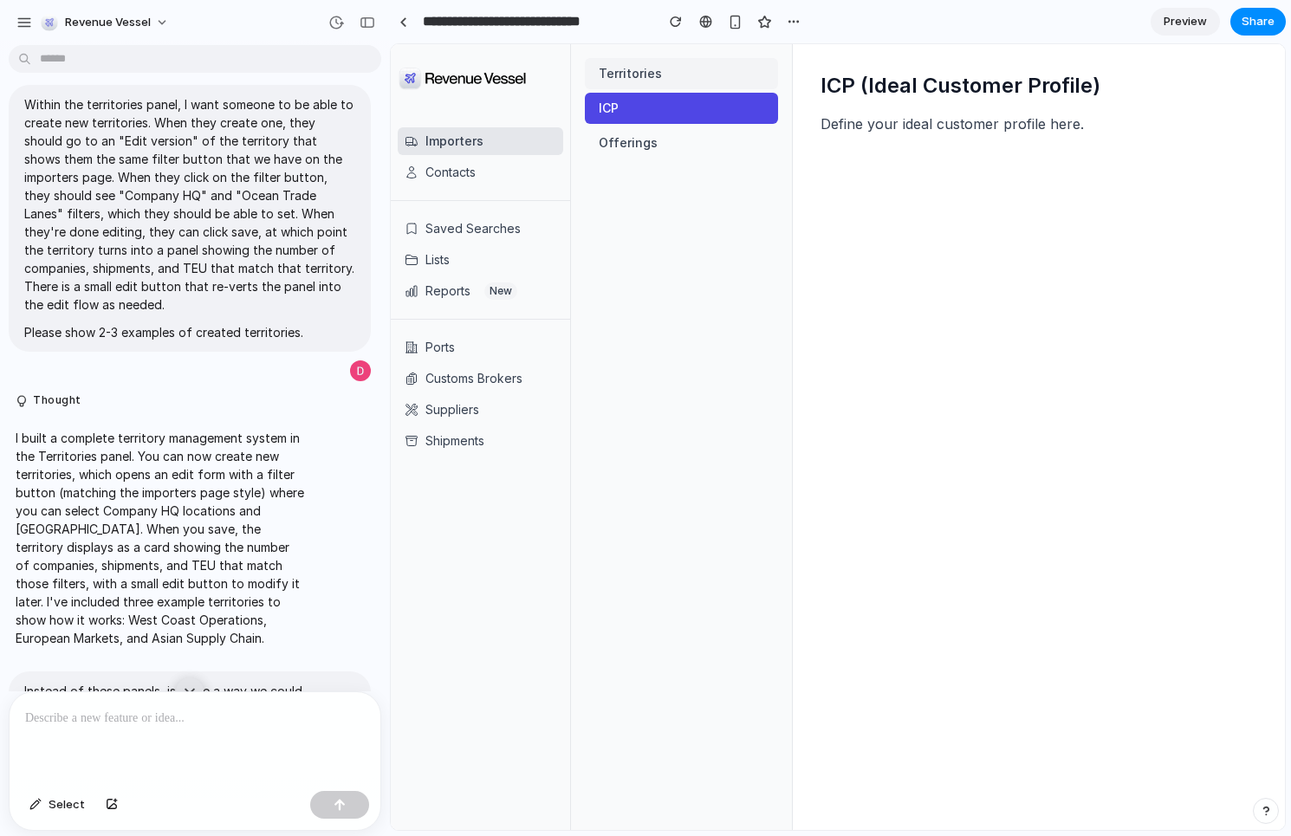
click at [670, 74] on button "Territories" at bounding box center [681, 73] width 193 height 31
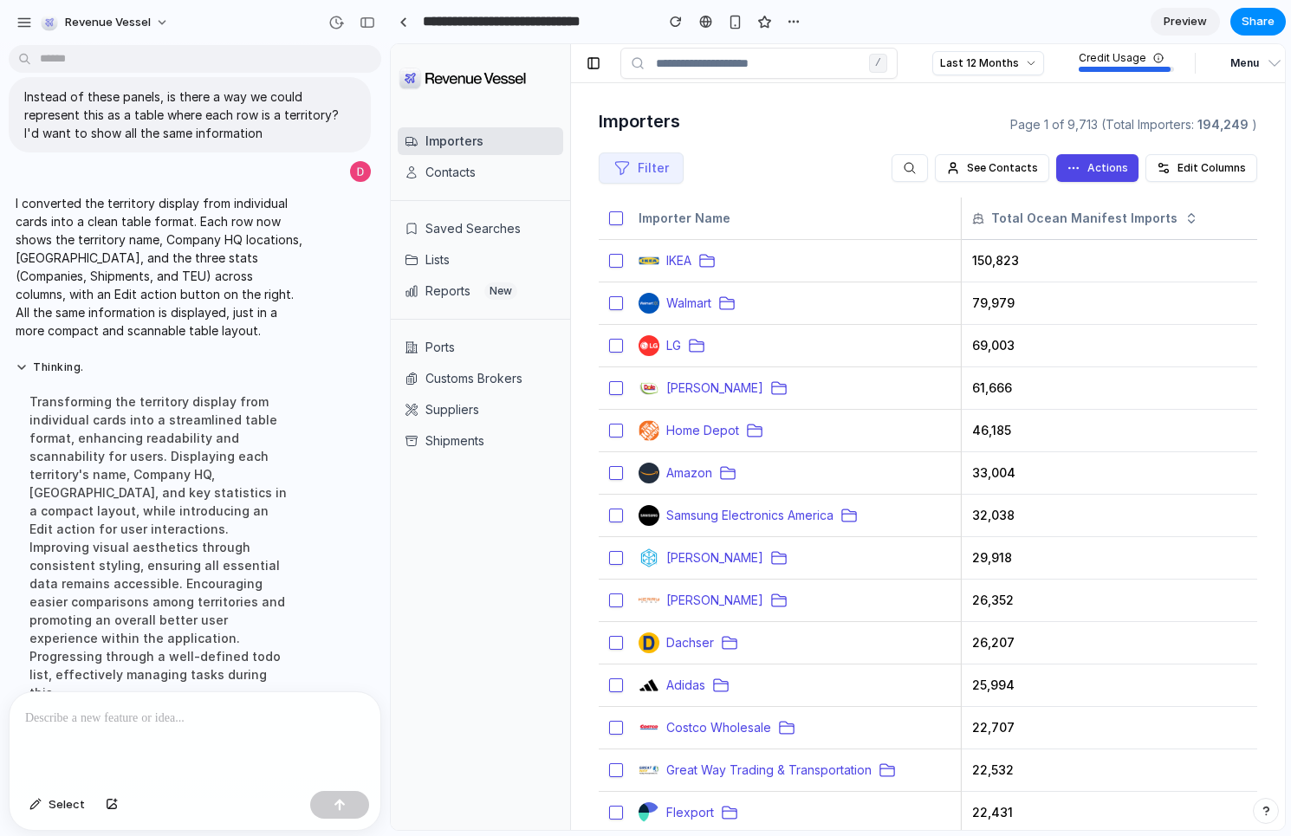
scroll to position [969, 0]
click at [257, 340] on div "I converted the territory display from individual cards into a clean table form…" at bounding box center [160, 264] width 303 height 166
click at [104, 718] on p at bounding box center [195, 718] width 340 height 21
click at [1245, 50] on button "Menu" at bounding box center [1250, 63] width 77 height 31
click at [1199, 104] on button "Set Up" at bounding box center [1200, 99] width 166 height 31
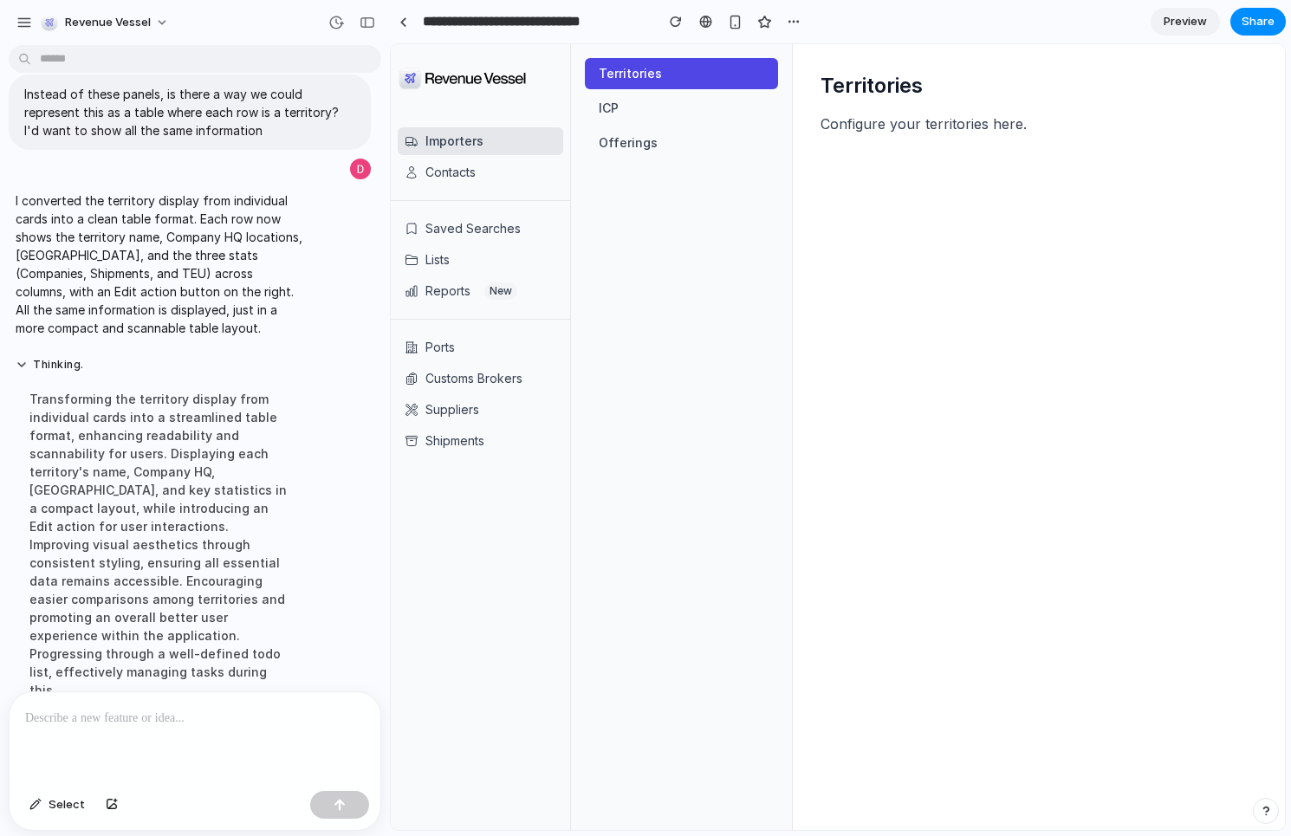
click at [879, 120] on p "Configure your territories here." at bounding box center [1039, 124] width 437 height 21
click at [1120, 135] on div "Territories Configure your territories here." at bounding box center [1039, 437] width 492 height 786
click at [1258, 12] on button "Share" at bounding box center [1258, 22] width 55 height 28
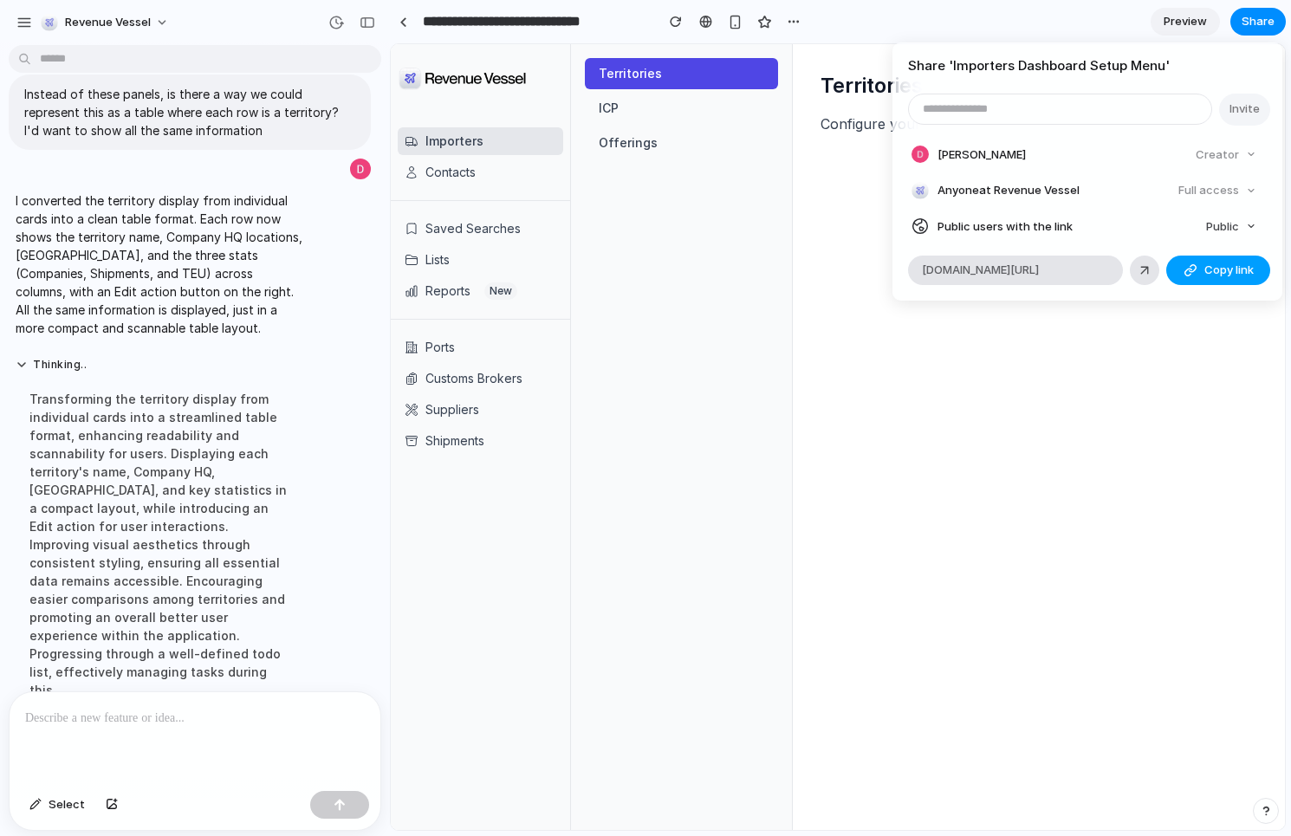
click at [1231, 273] on span "Copy link" at bounding box center [1229, 270] width 49 height 17
click at [856, 542] on div "Share ' Importers Dashboard Setup Menu ' Invite [PERSON_NAME] Creator Anyone at…" at bounding box center [645, 418] width 1291 height 836
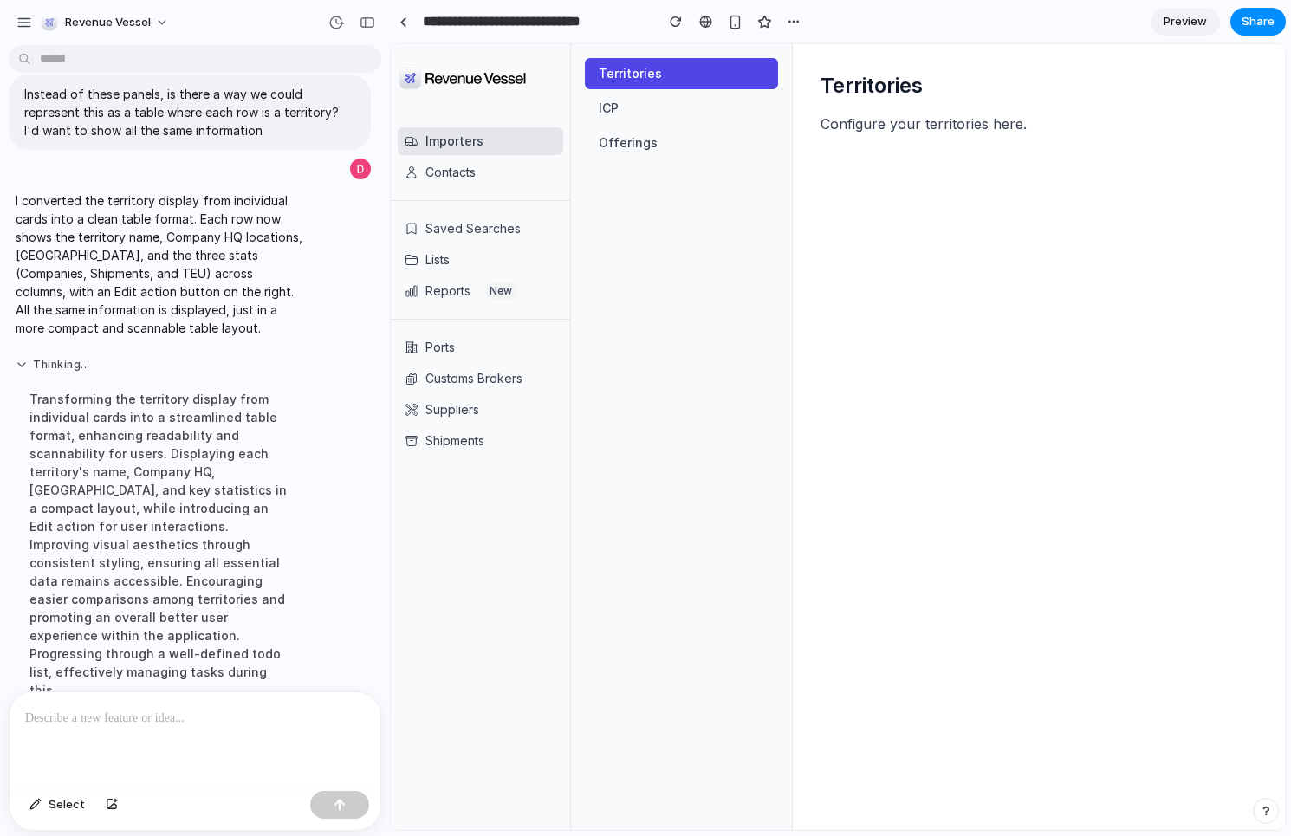
click at [182, 358] on button "Thinking ..." at bounding box center [160, 365] width 289 height 15
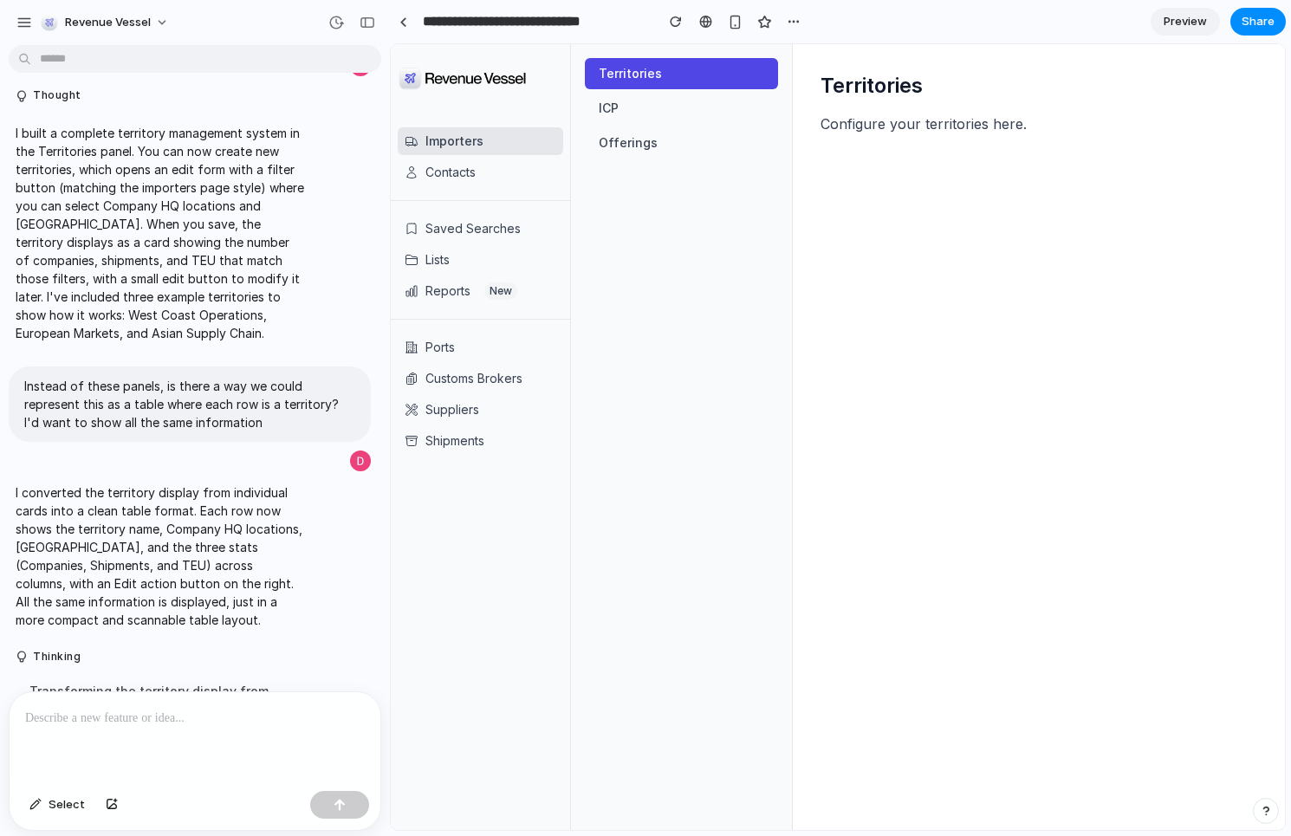
scroll to position [668, 0]
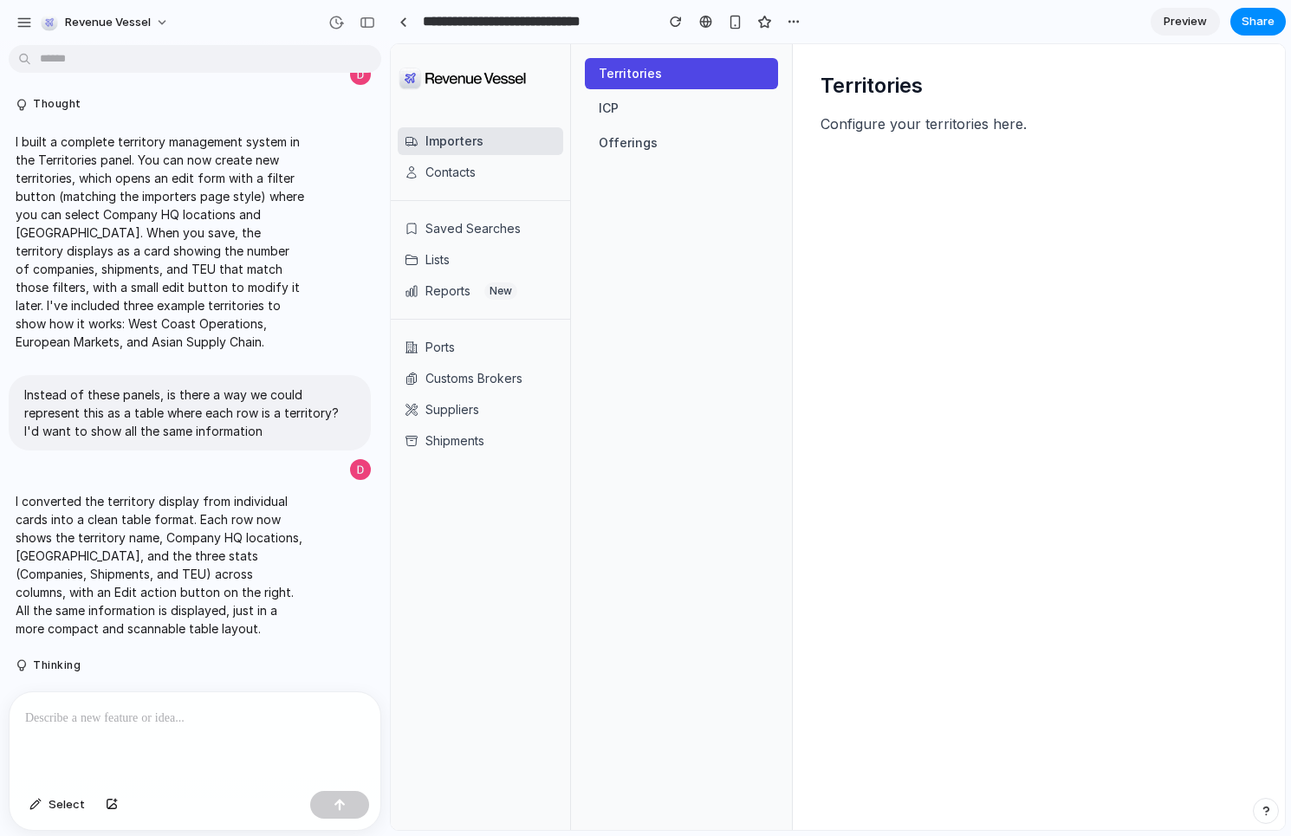
click at [187, 292] on p "I built a complete territory management system in the Territories panel. You ca…" at bounding box center [160, 242] width 289 height 218
click at [191, 537] on p "I converted the territory display from individual cards into a clean table form…" at bounding box center [160, 566] width 289 height 146
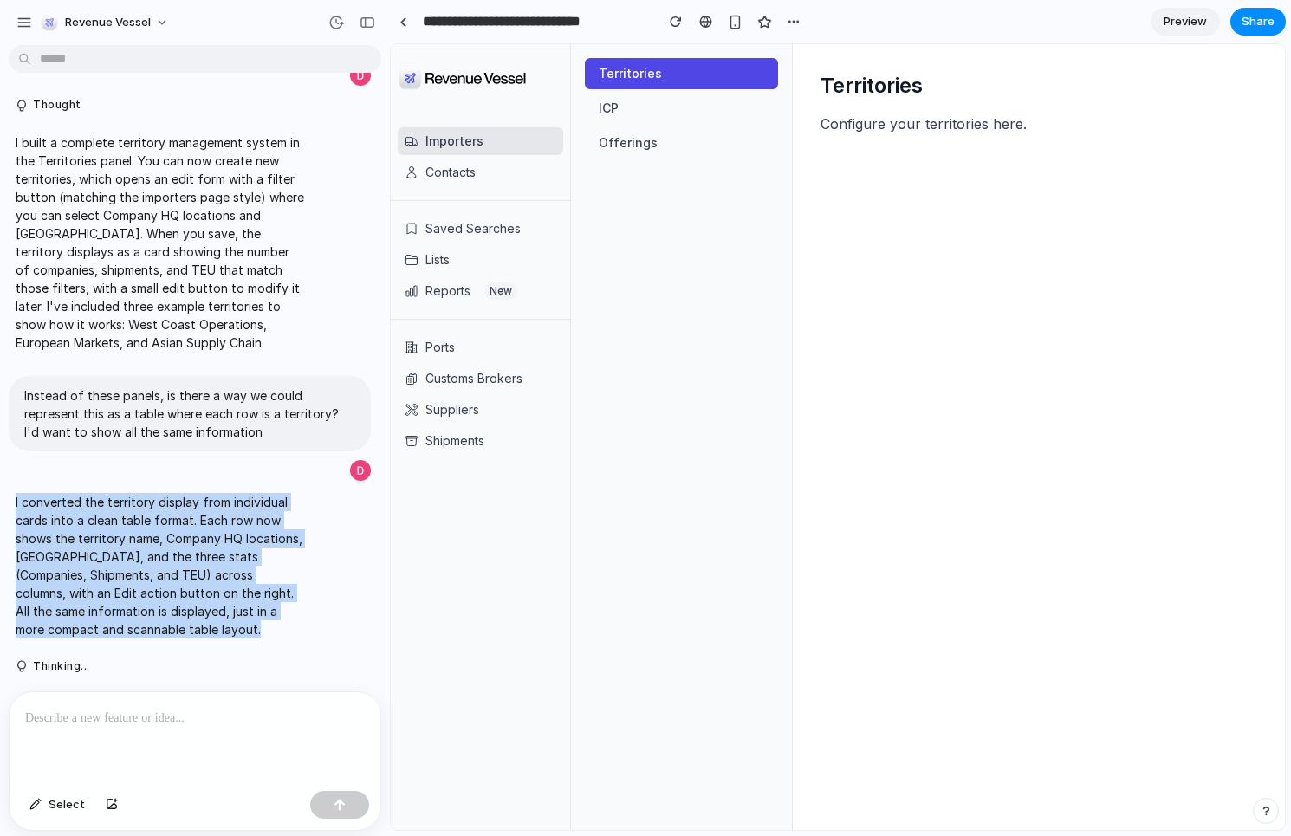
click at [191, 537] on p "I converted the territory display from individual cards into a clean table form…" at bounding box center [160, 566] width 289 height 146
click at [193, 632] on p "I converted the territory display from individual cards into a clean table form…" at bounding box center [160, 566] width 289 height 146
